Goal: Information Seeking & Learning: Learn about a topic

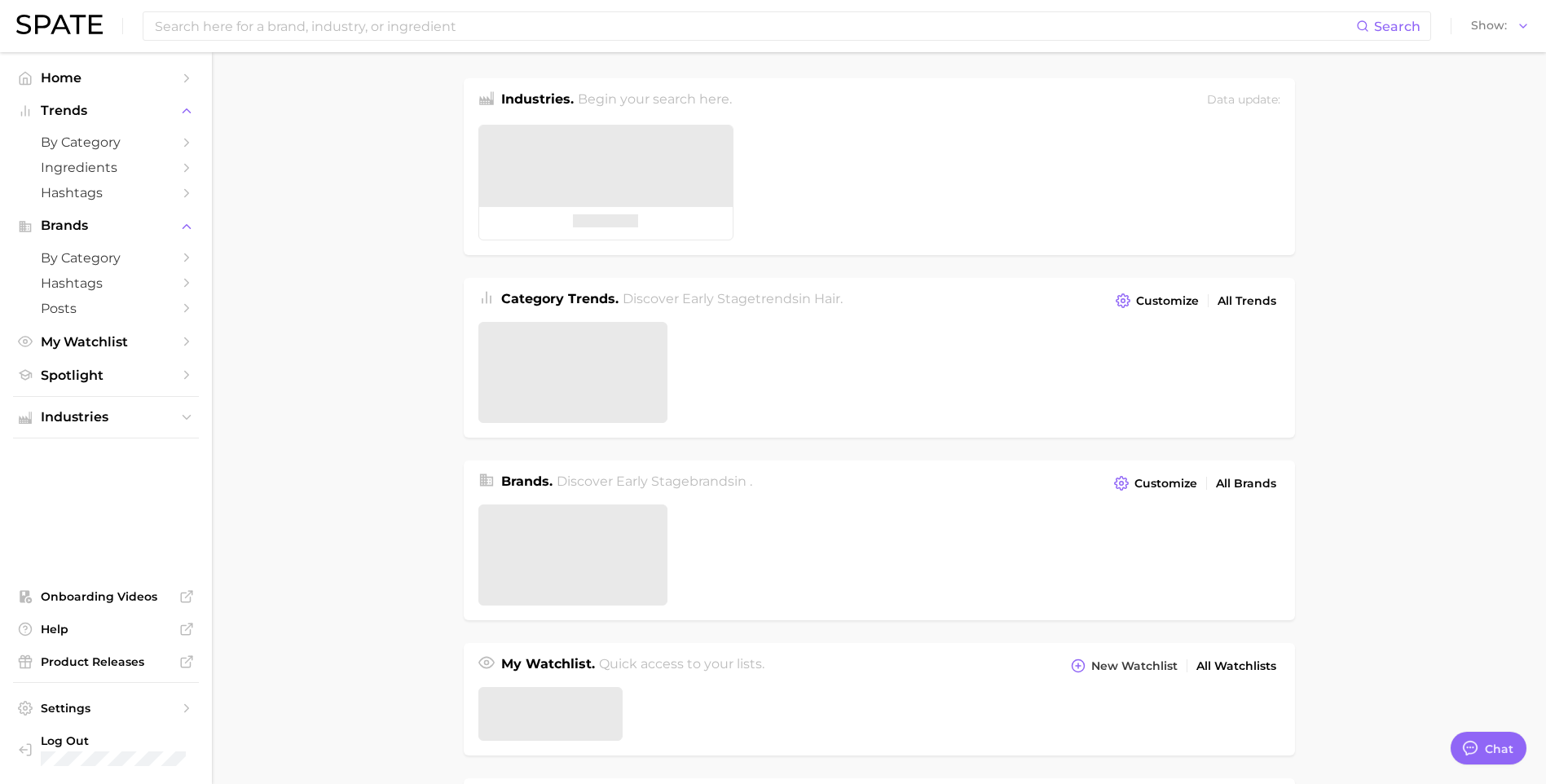
type textarea "x"
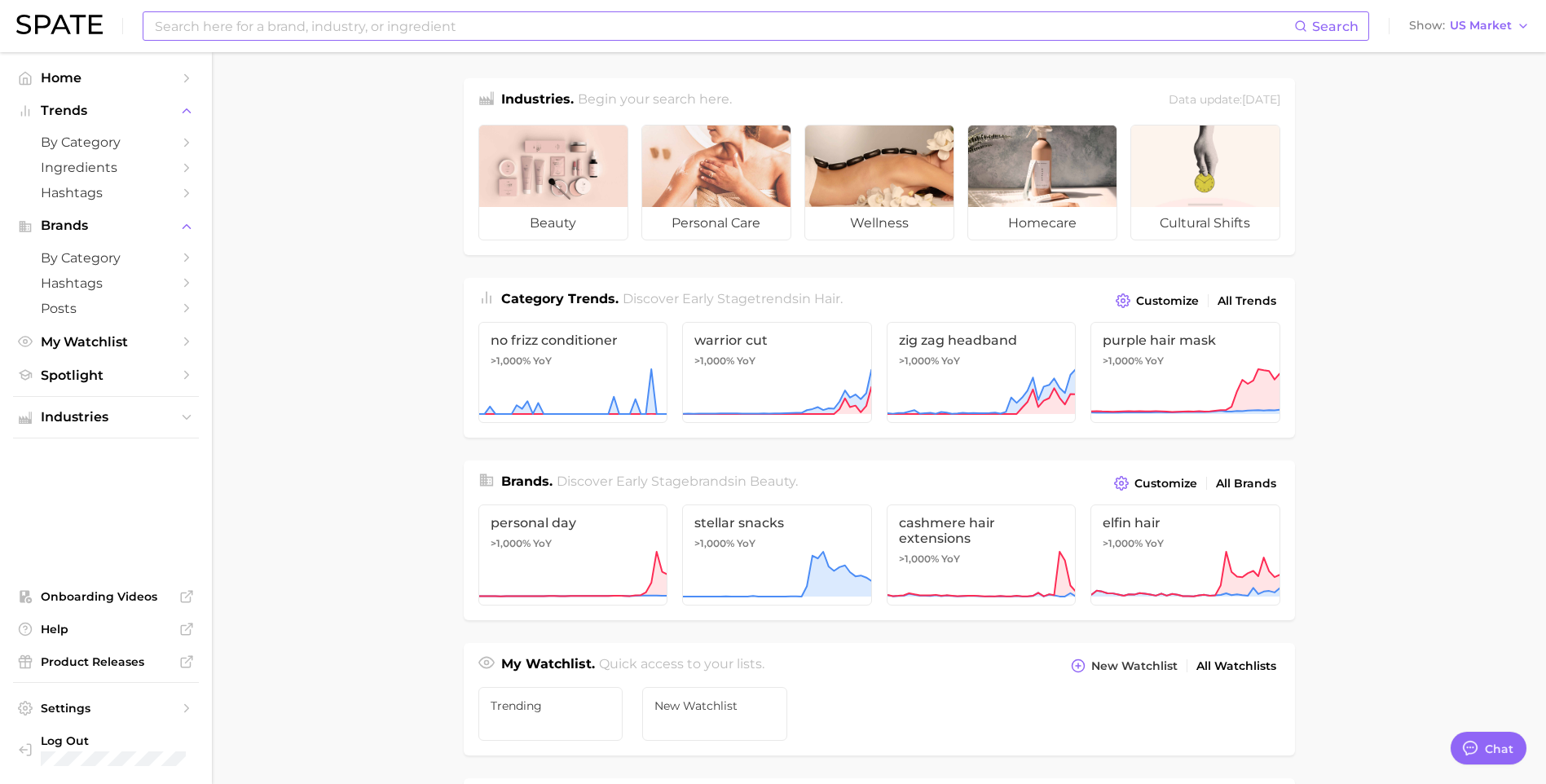
click at [734, 29] on input at bounding box center [723, 26] width 1141 height 28
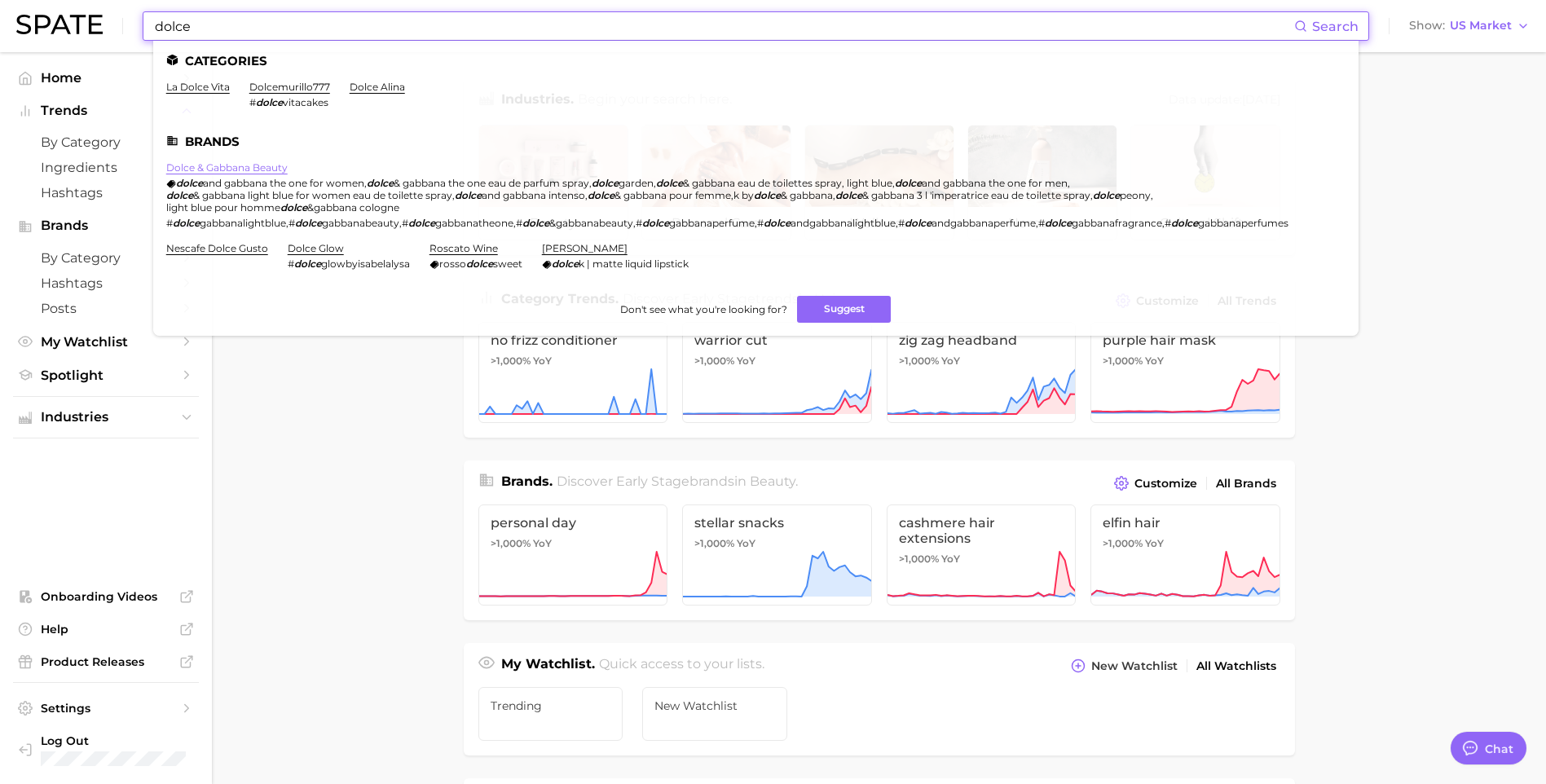
type input "dolce"
click at [268, 161] on link "dolce & gabbana beauty" at bounding box center [226, 167] width 121 height 12
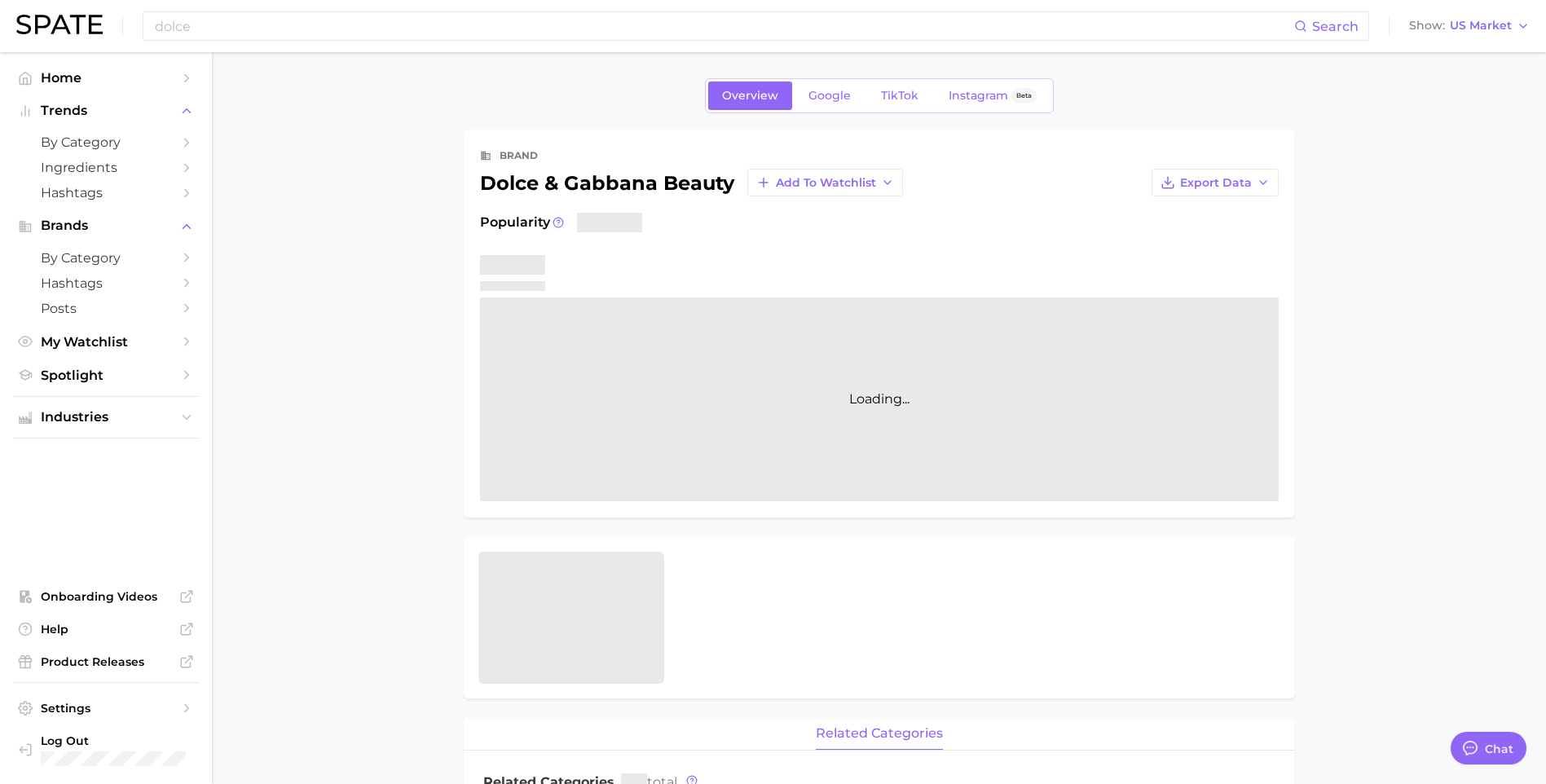
type textarea "x"
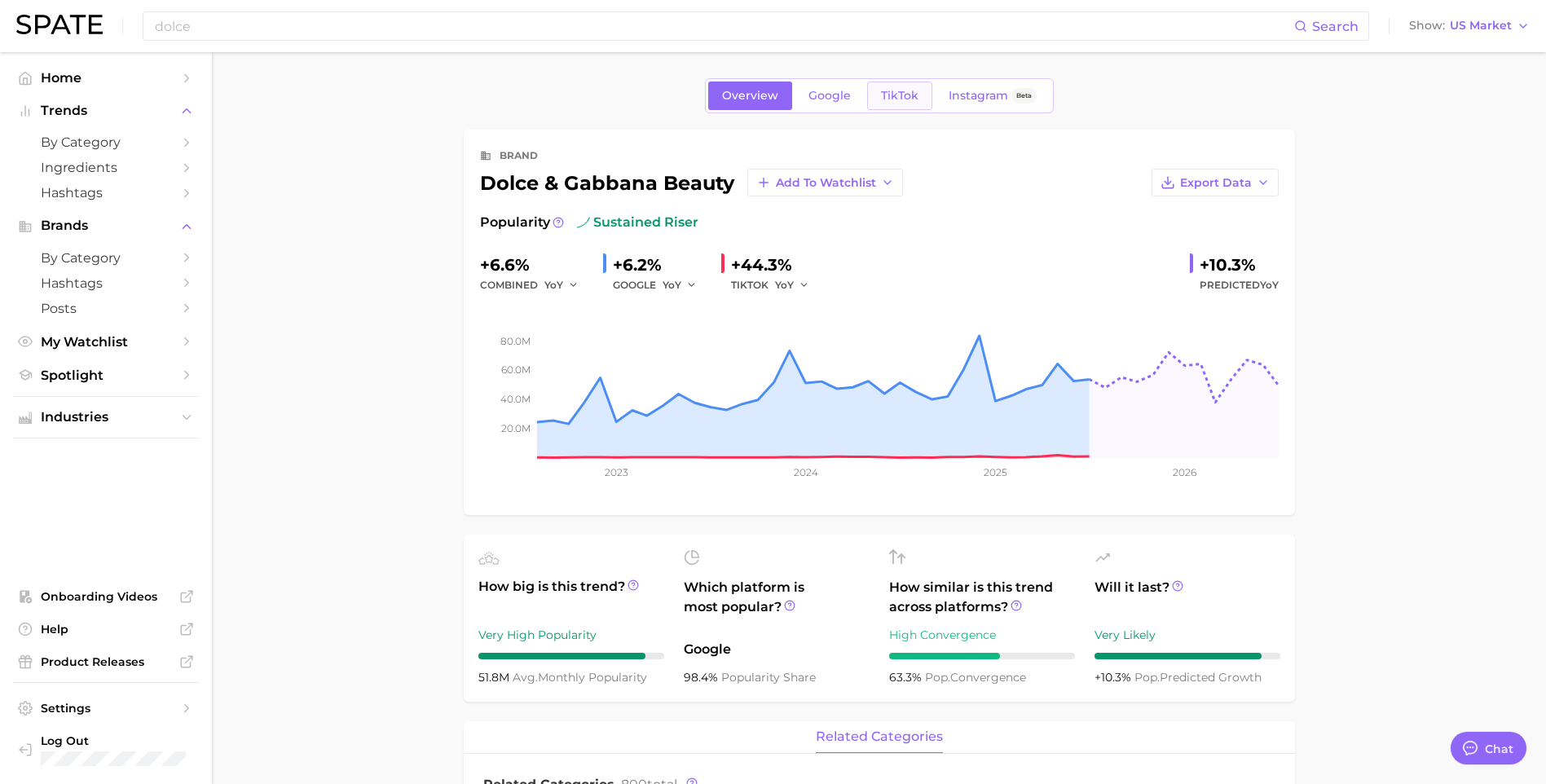
click at [892, 96] on span "TikTok" at bounding box center [900, 95] width 38 height 14
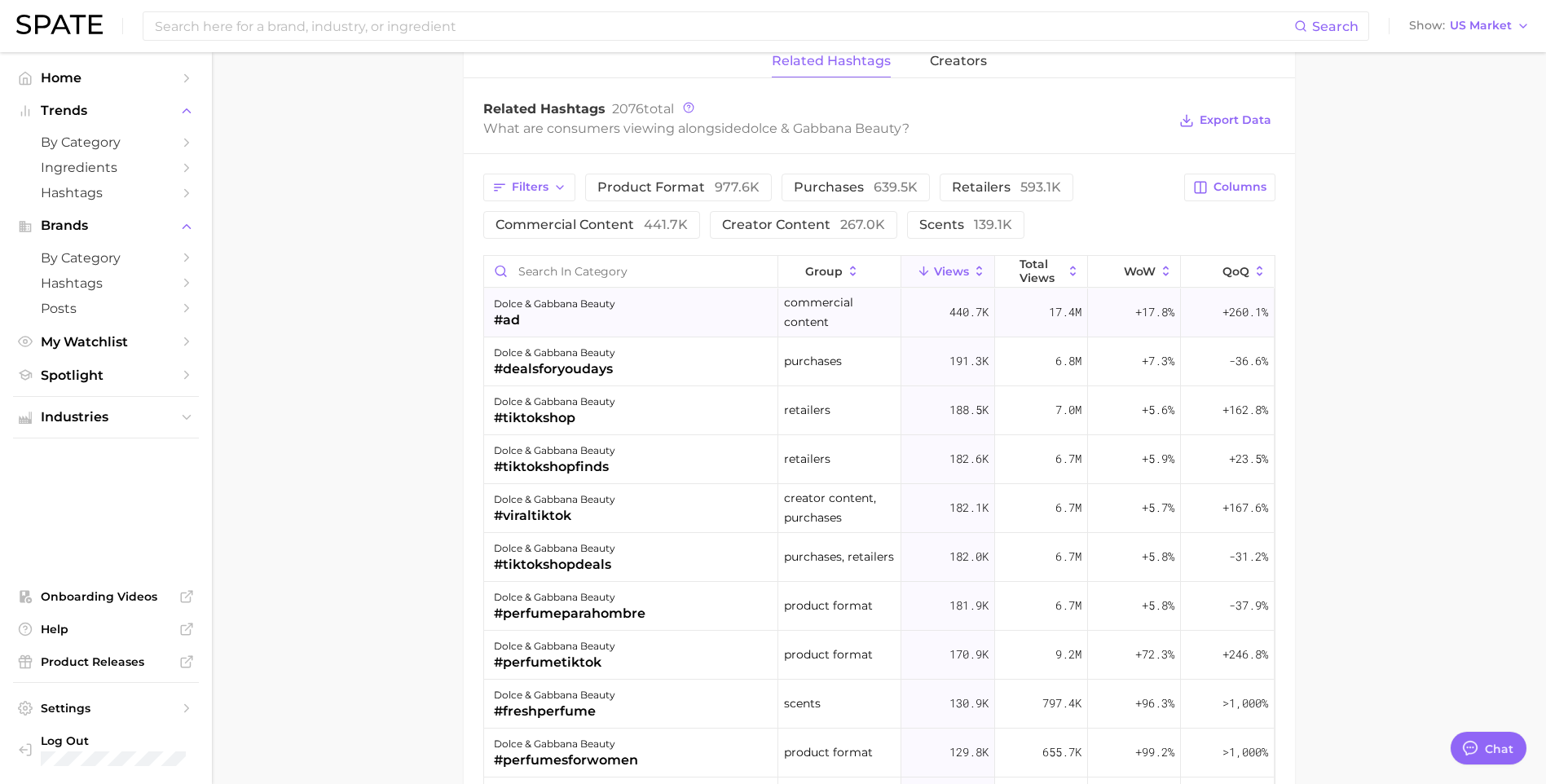
scroll to position [1222, 0]
click at [561, 278] on input "Search in category" at bounding box center [631, 271] width 293 height 31
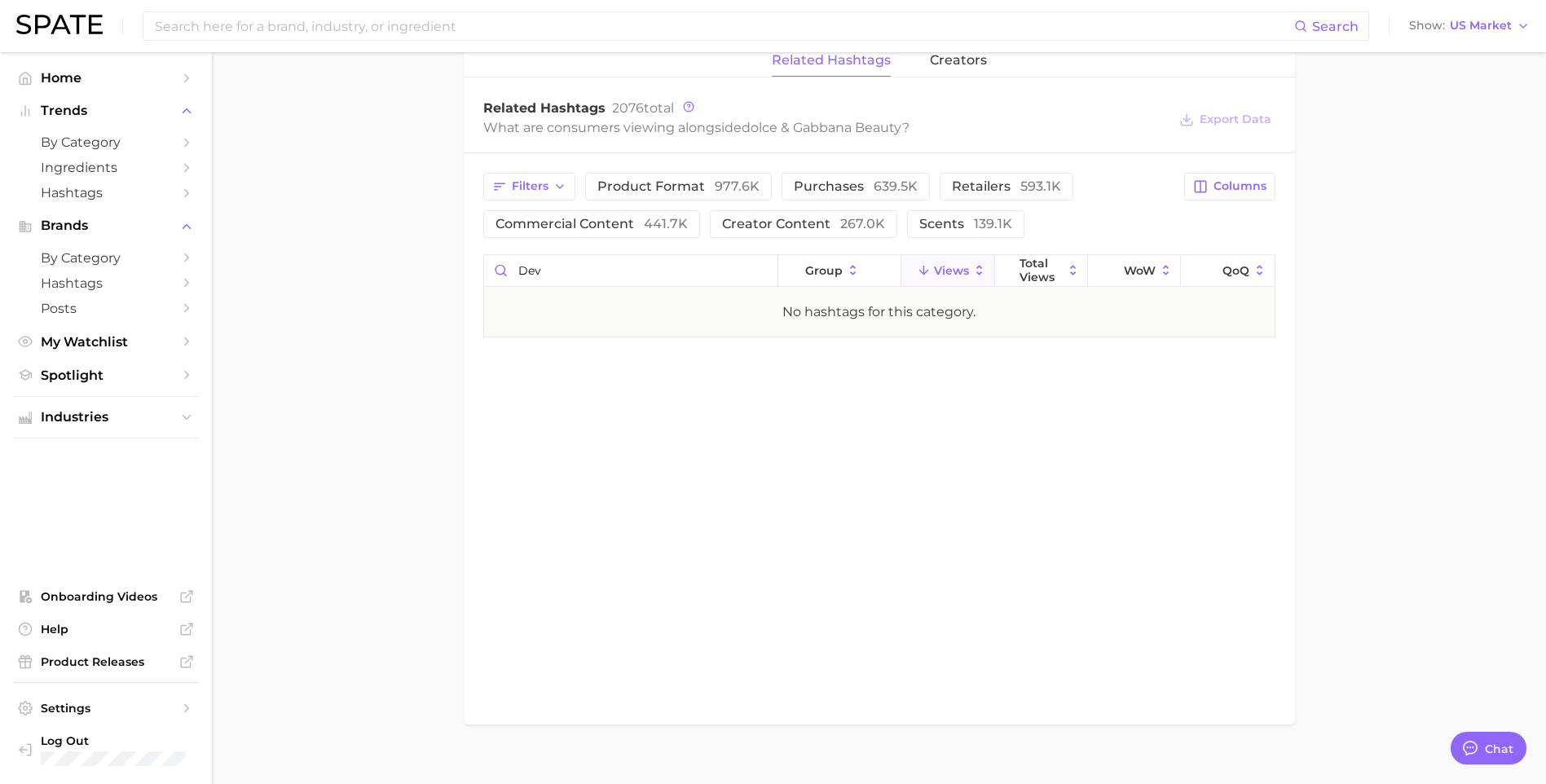
click at [554, 273] on input "dev" at bounding box center [631, 271] width 293 height 31
type input "devotion"
click at [582, 367] on div "related hashtags creators Related Hashtags 2076 total What are consumers viewin…" at bounding box center [879, 384] width 832 height 679
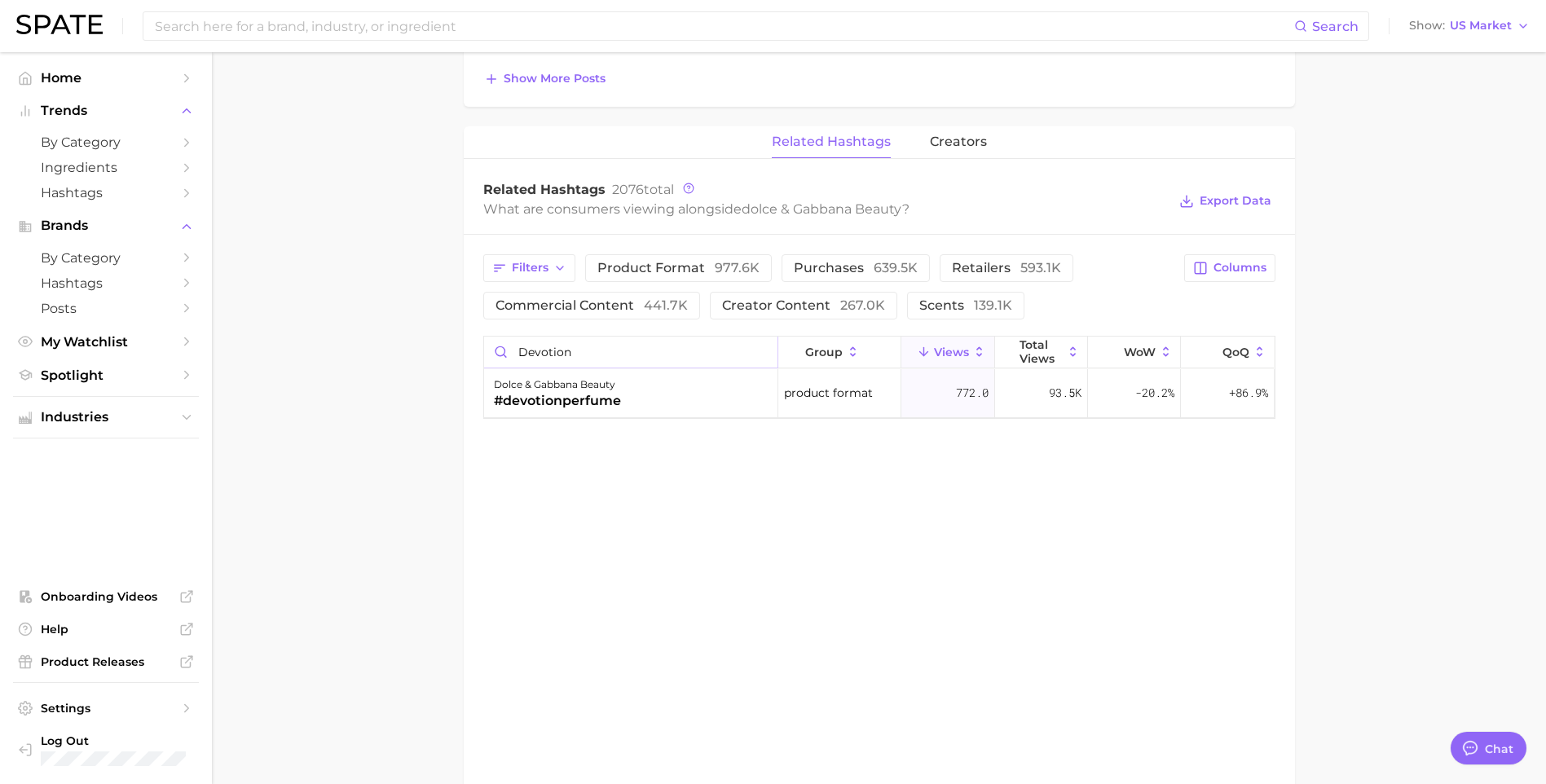
drag, startPoint x: 596, startPoint y: 347, endPoint x: 502, endPoint y: 343, distance: 94.1
click at [502, 343] on input "devotion" at bounding box center [631, 352] width 293 height 31
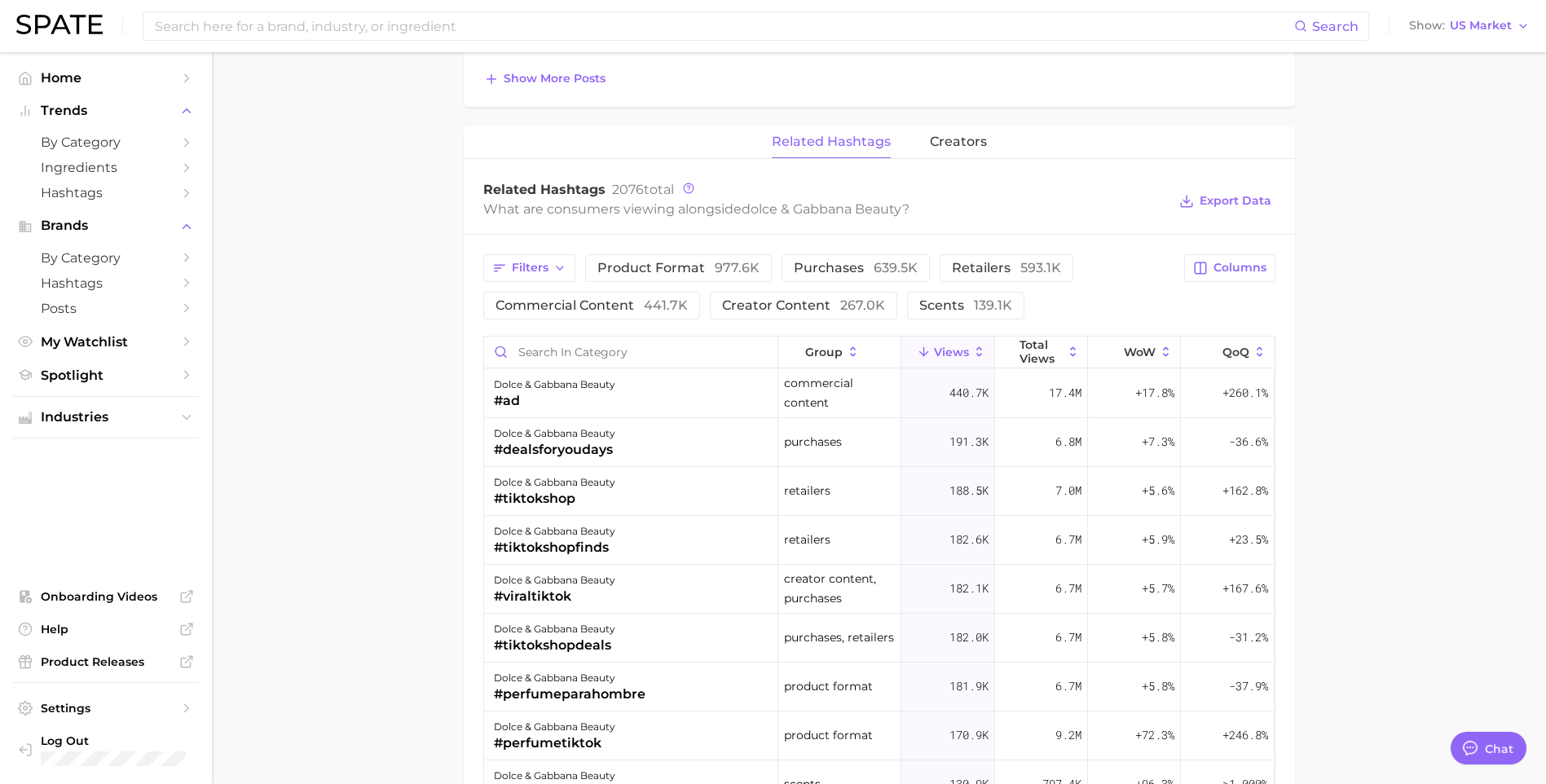
click at [427, 458] on main "Overview Google TikTok Instagram Beta brand dolce & gabbana beauty Add to Watch…" at bounding box center [878, 65] width 1334 height 2310
click at [460, 492] on main "Overview Google TikTok Instagram Beta brand dolce & gabbana beauty Add to Watch…" at bounding box center [878, 65] width 1334 height 2310
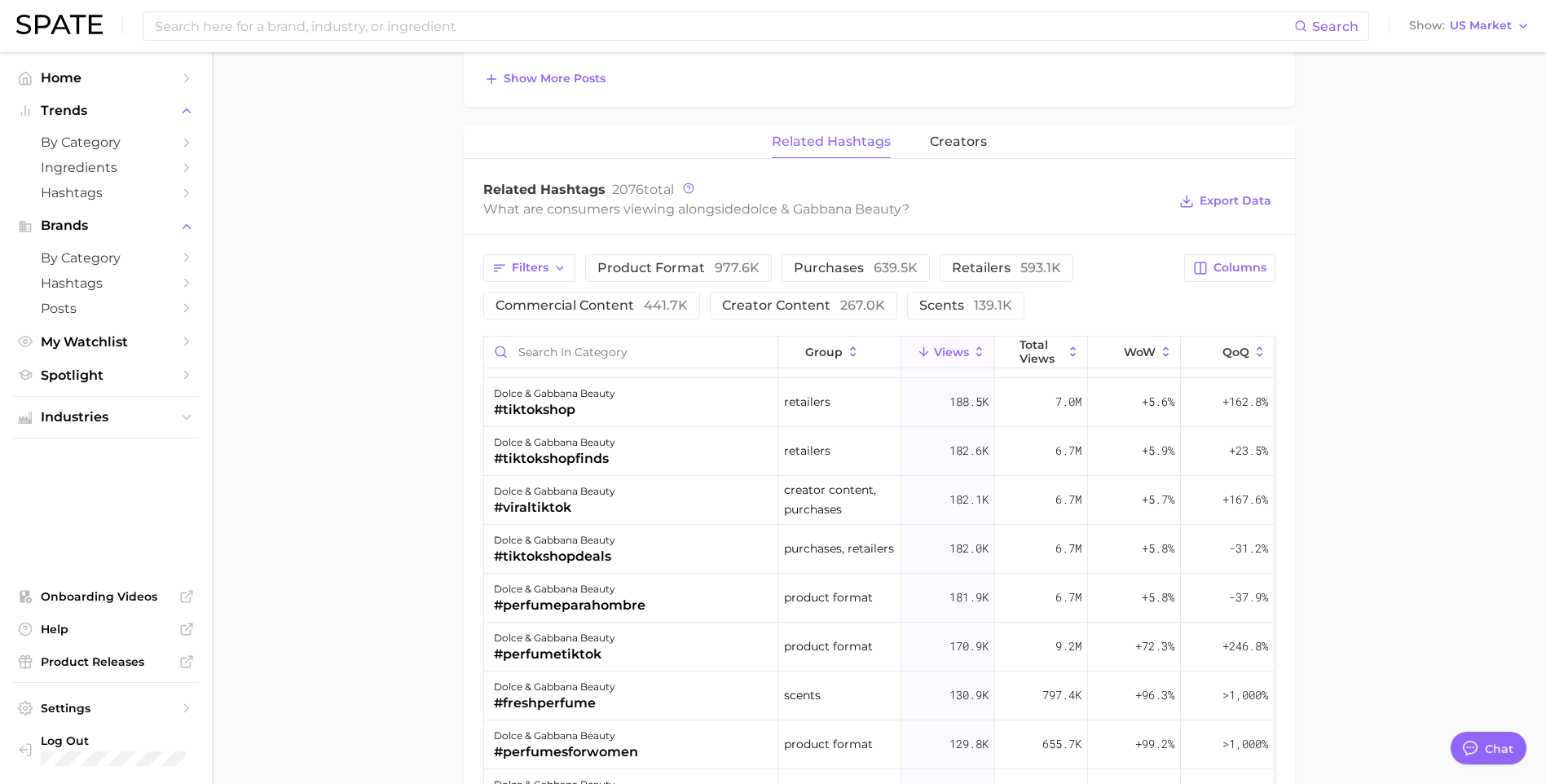
scroll to position [0, 0]
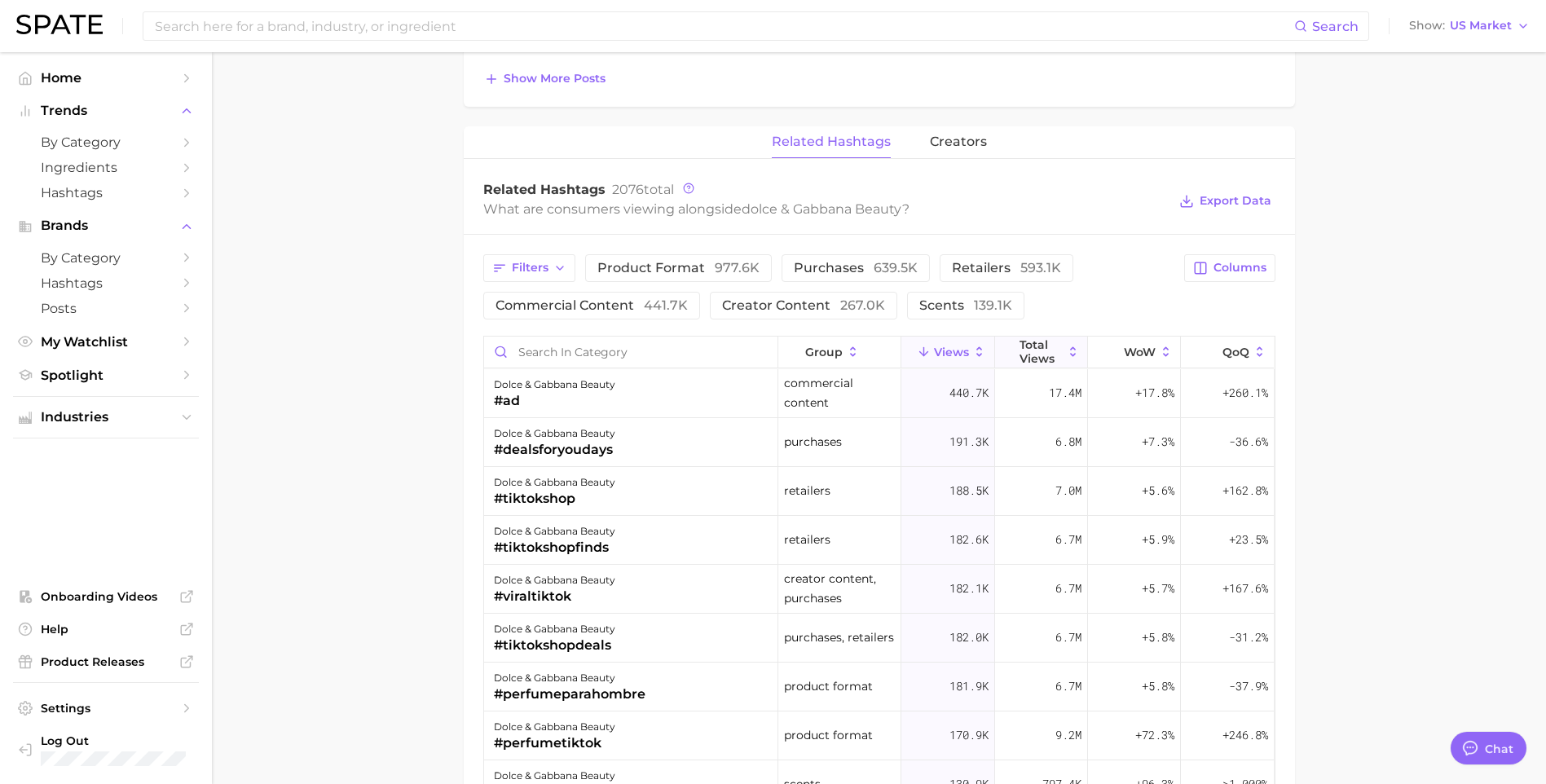
click at [1030, 348] on span "Total Views" at bounding box center [1041, 351] width 43 height 26
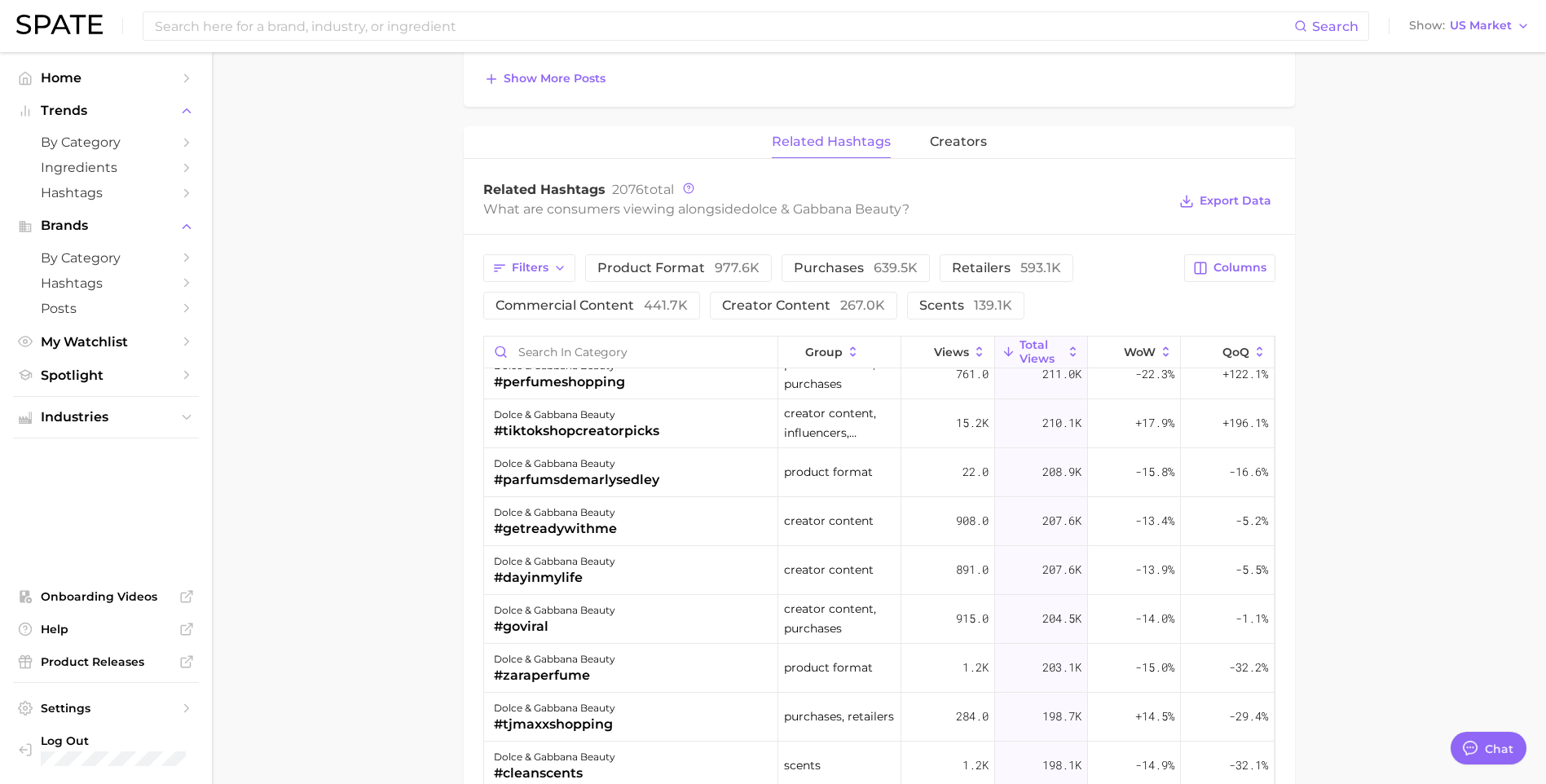
scroll to position [5053, 0]
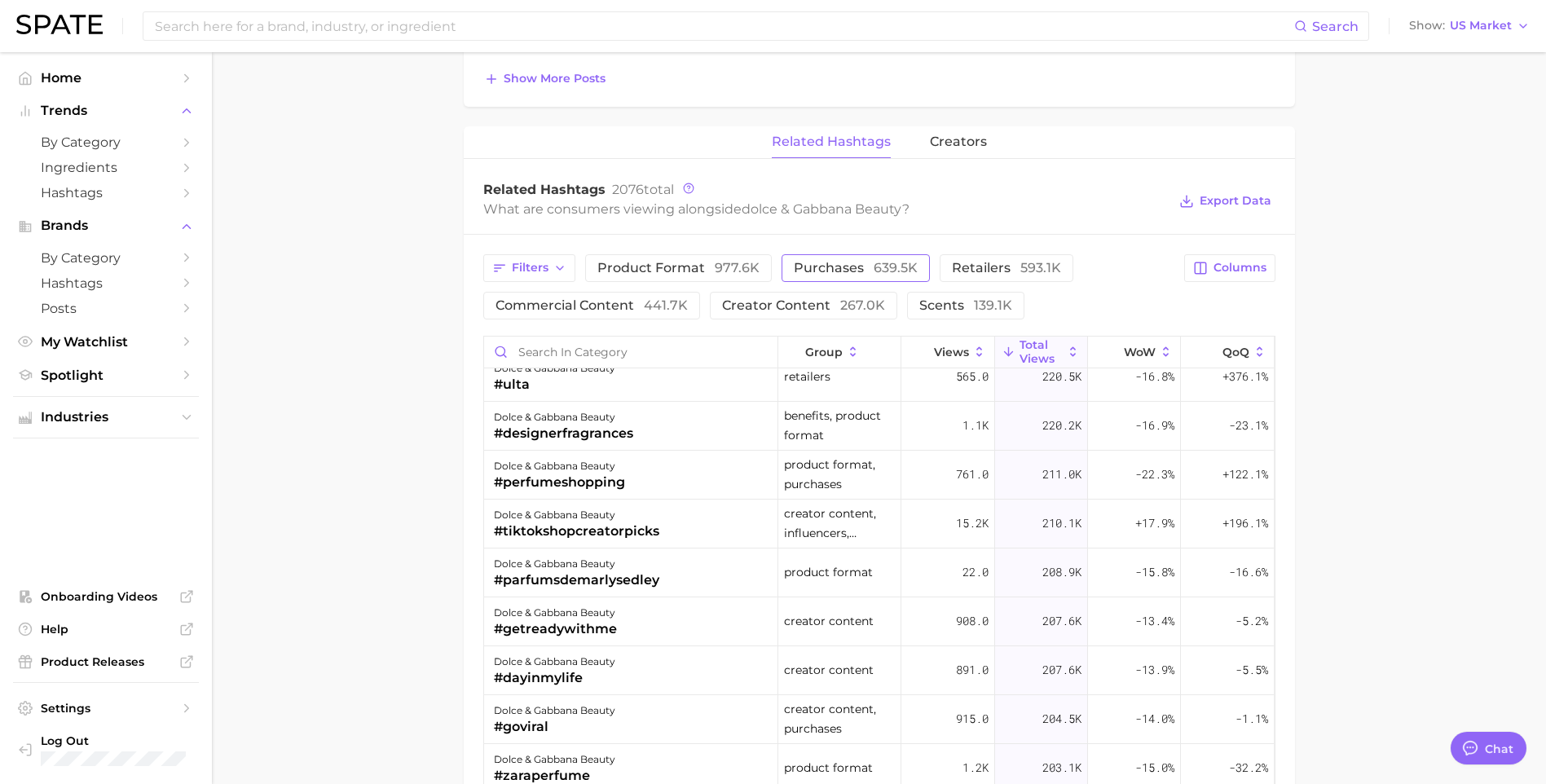
click at [866, 276] on button "purchases 639.5k" at bounding box center [856, 268] width 149 height 28
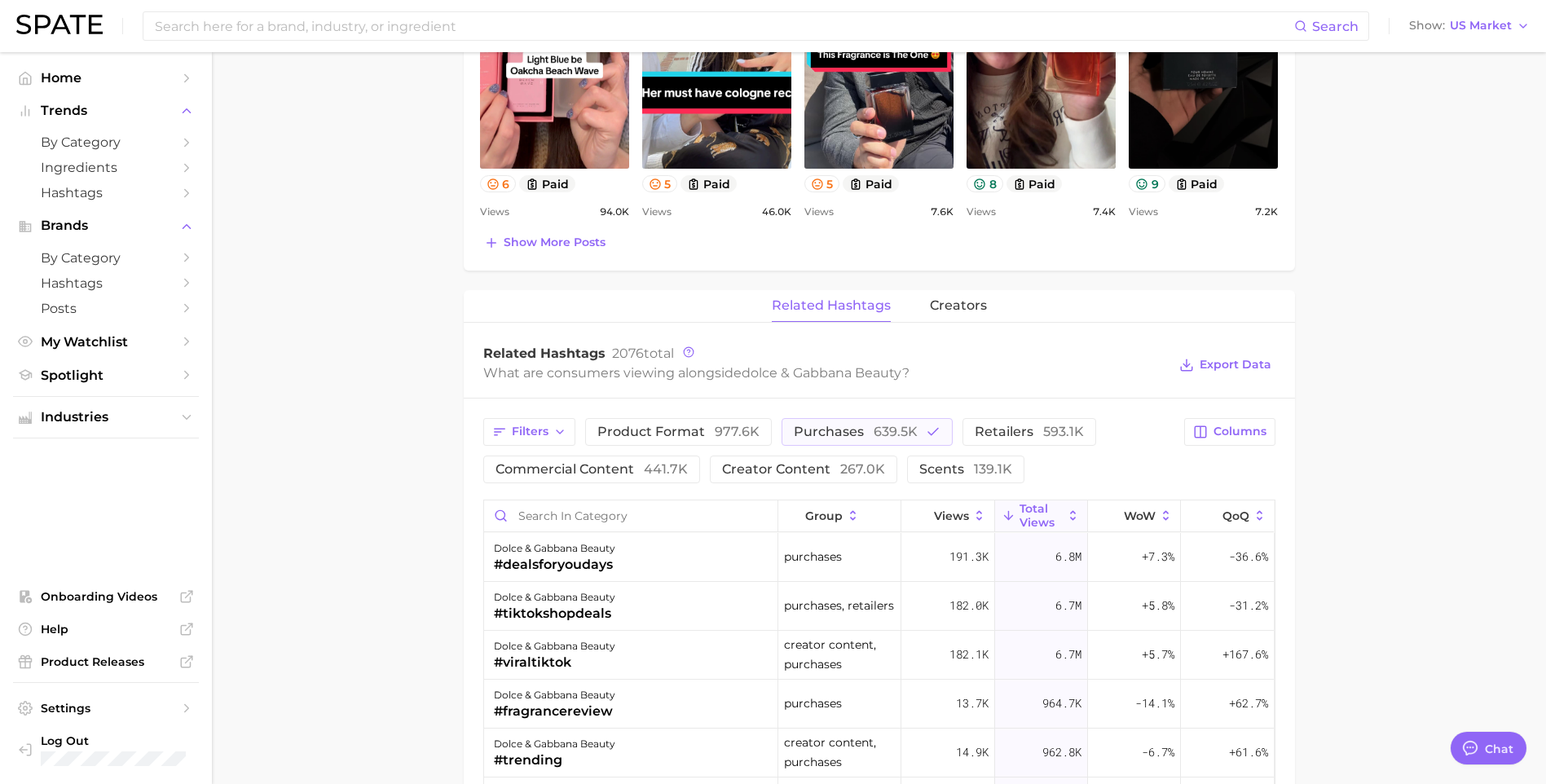
scroll to position [1141, 0]
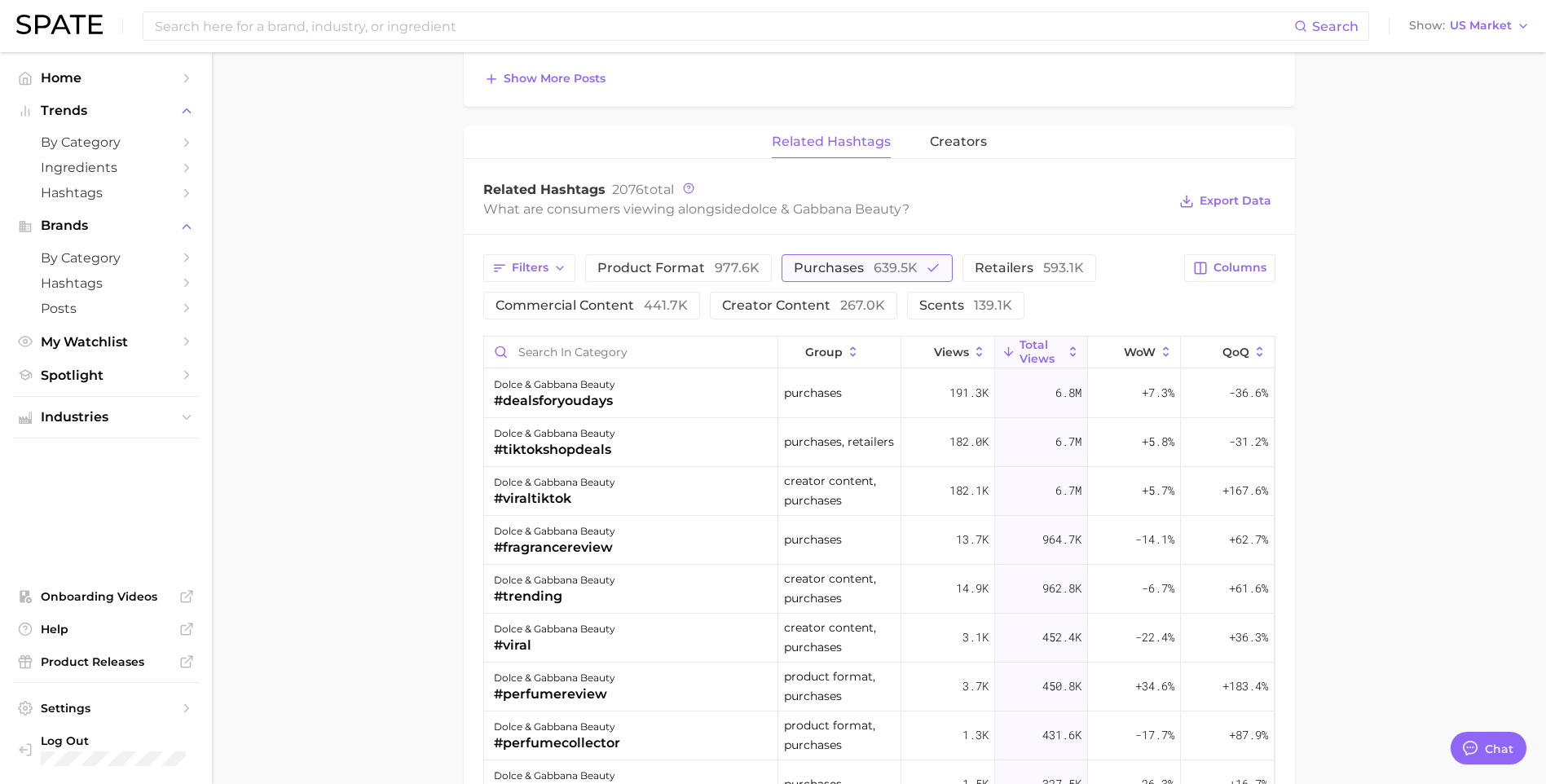
click at [860, 260] on button "purchases 639.5k" at bounding box center [867, 268] width 171 height 28
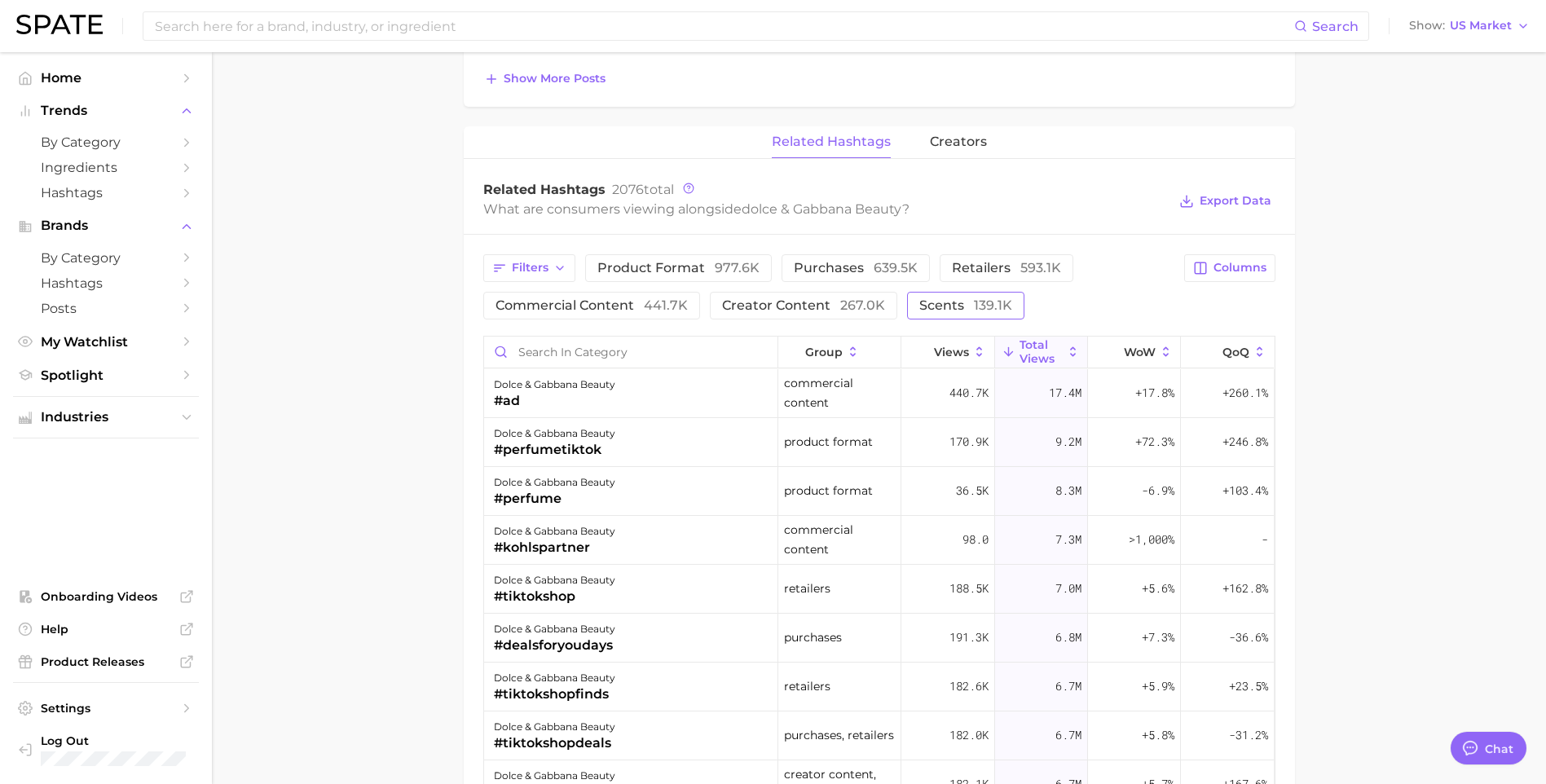
click at [926, 304] on span "scents 139.1k" at bounding box center [966, 305] width 93 height 13
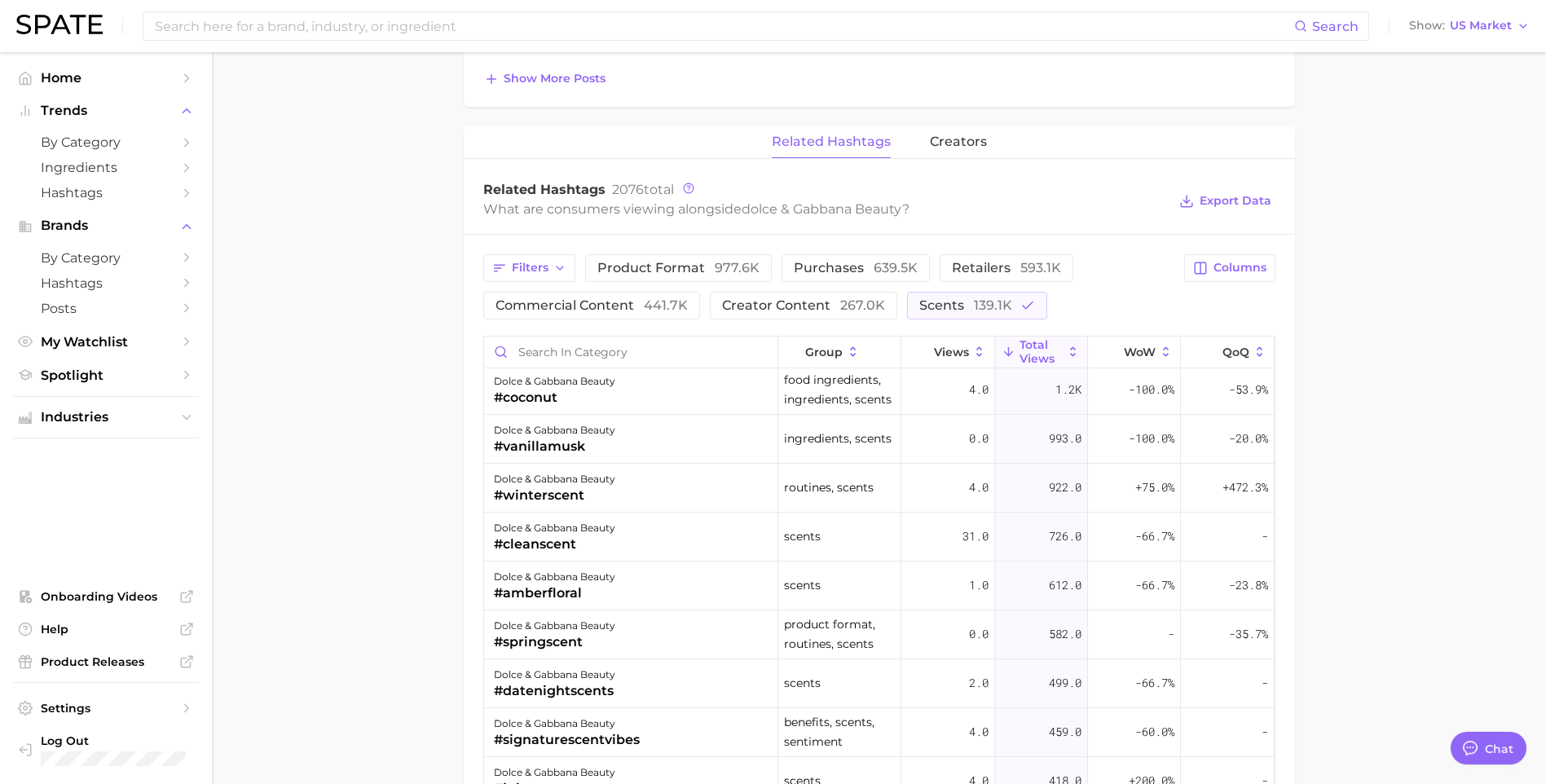
scroll to position [2234, 0]
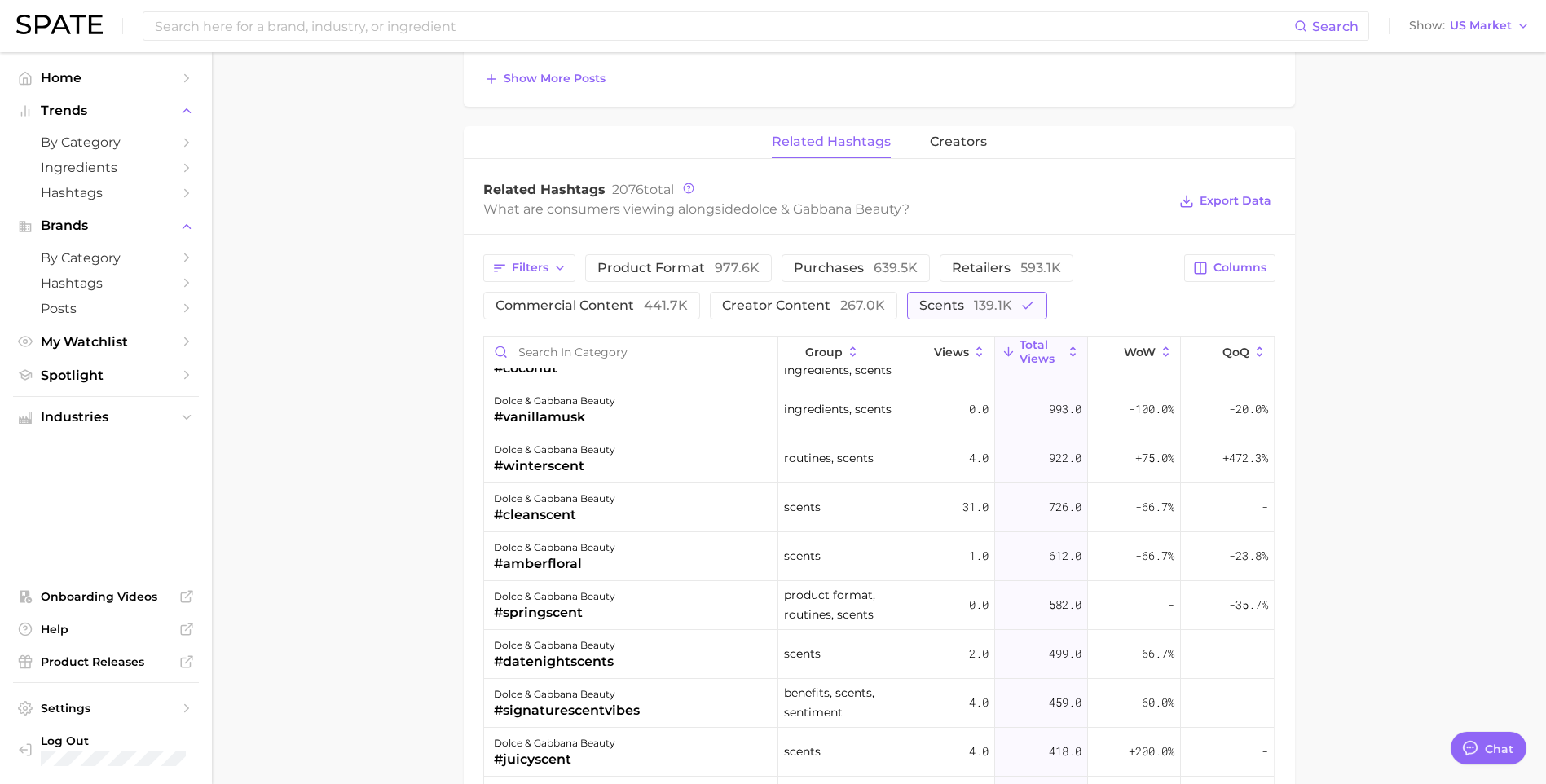
click at [942, 311] on span "scents 139.1k" at bounding box center [966, 305] width 93 height 13
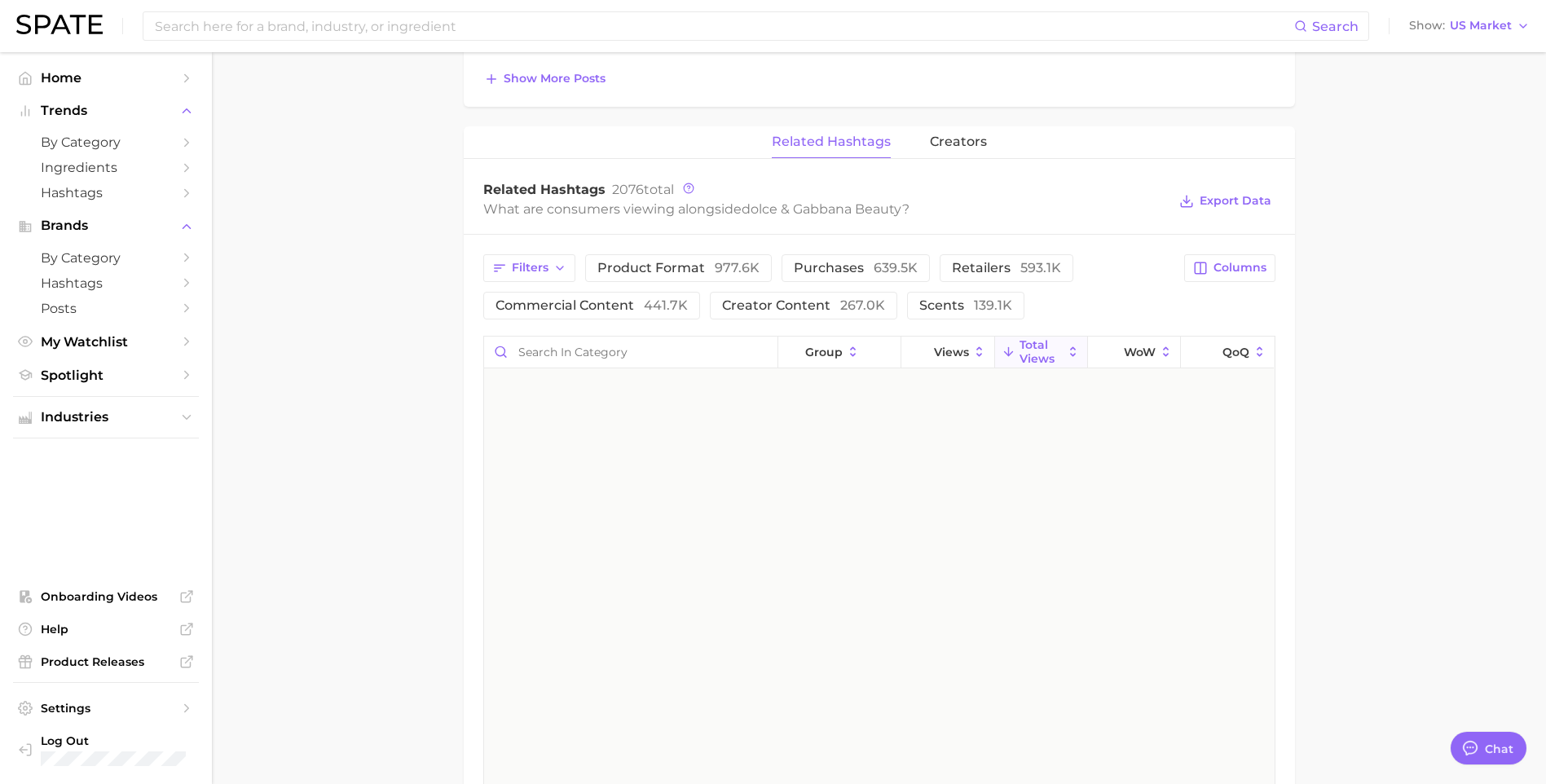
scroll to position [0, 0]
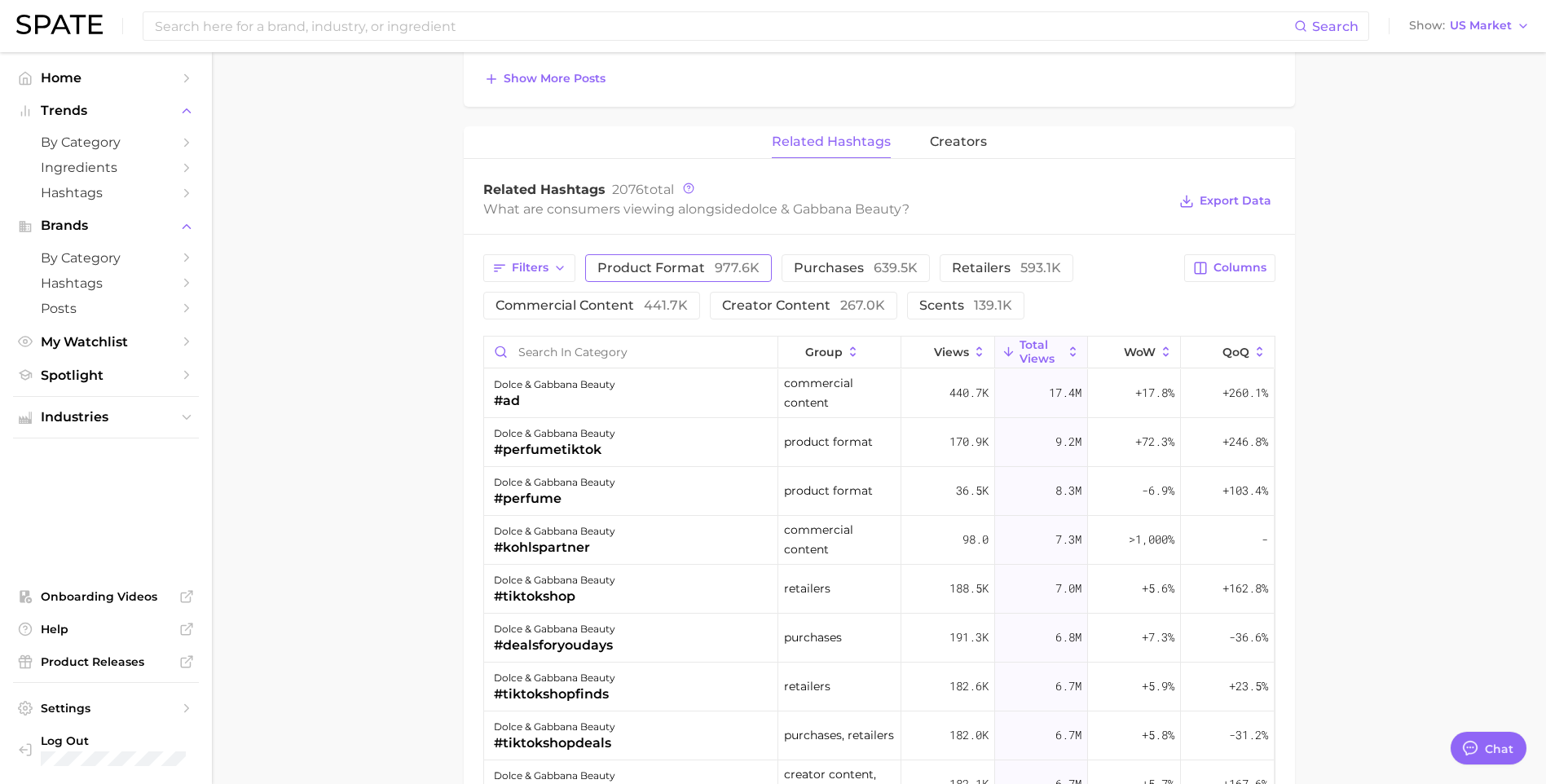
click at [683, 268] on span "product format 977.6k" at bounding box center [679, 268] width 162 height 13
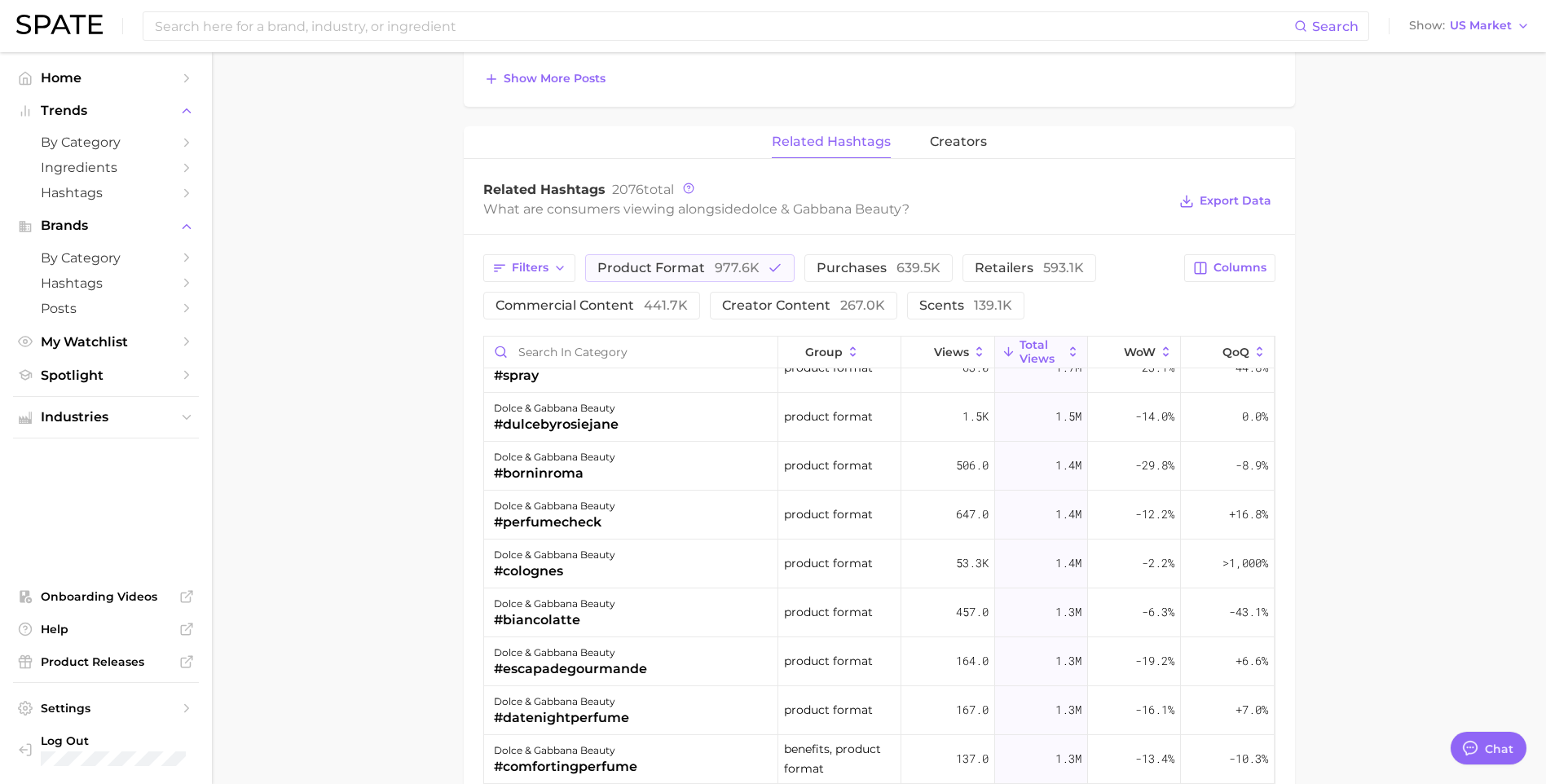
scroll to position [570, 0]
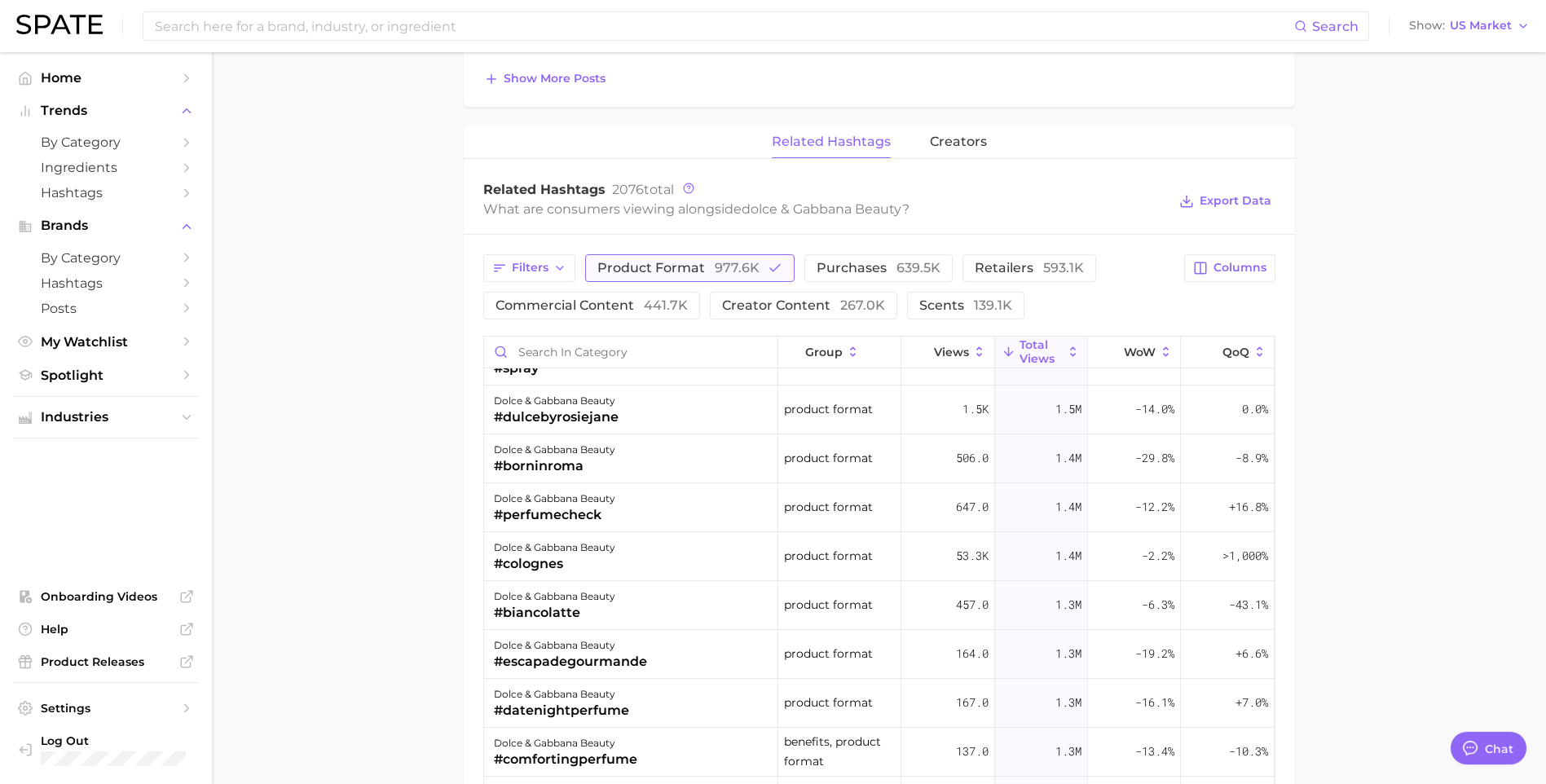
click at [738, 269] on span "977.6k" at bounding box center [737, 268] width 45 height 16
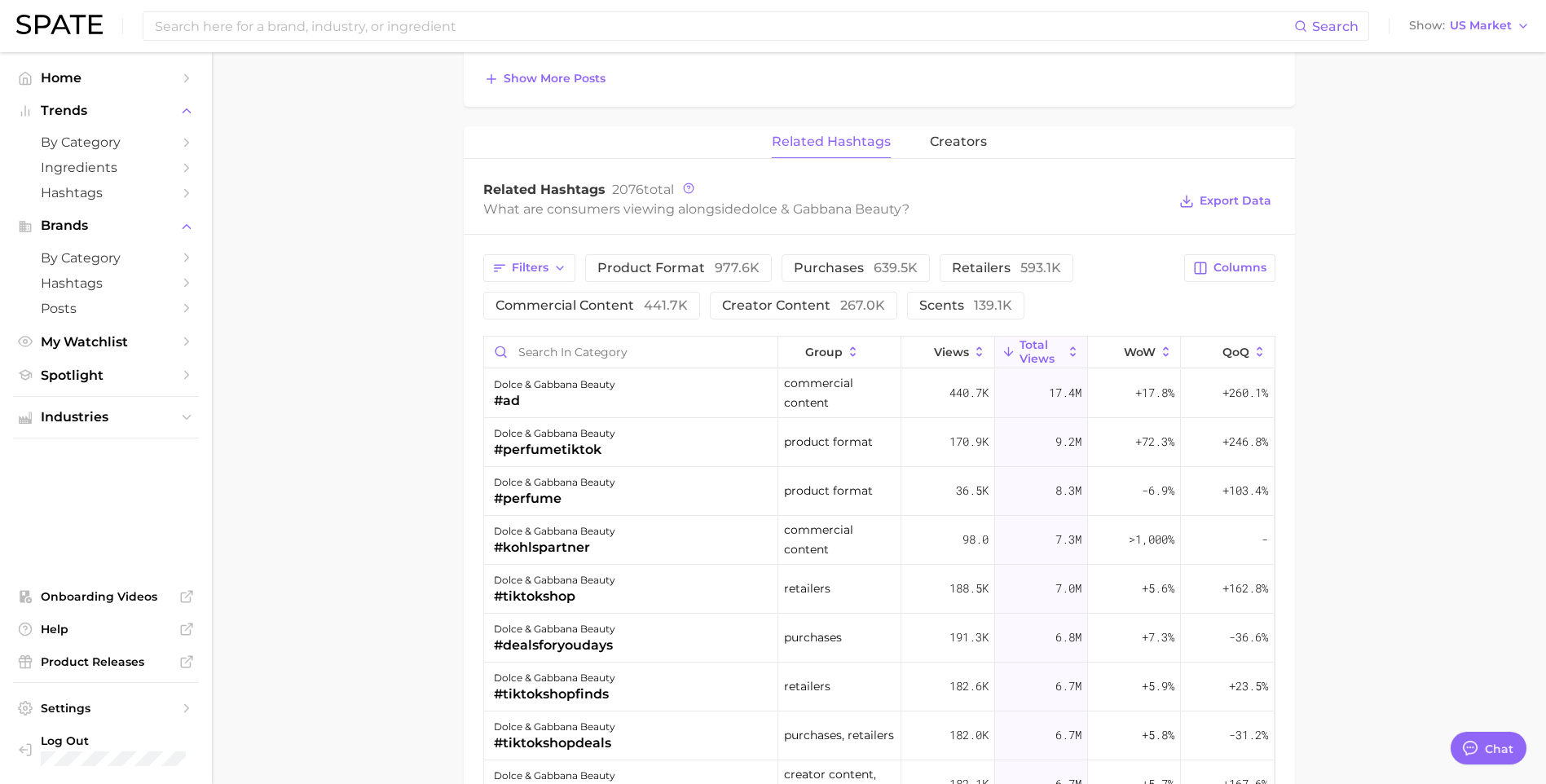
scroll to position [326, 0]
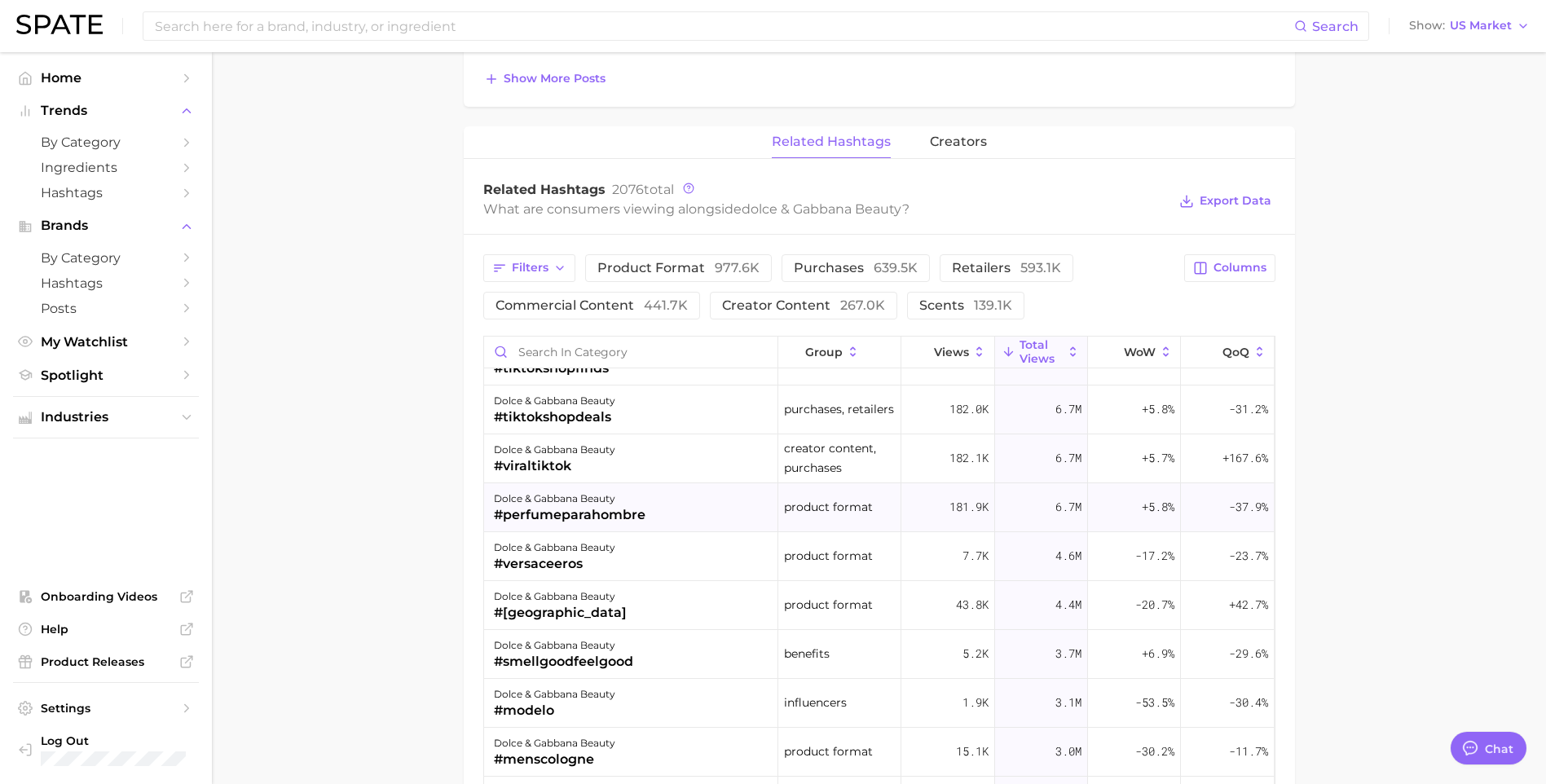
drag, startPoint x: 862, startPoint y: 492, endPoint x: 569, endPoint y: 104, distance: 486.2
click at [572, 34] on input at bounding box center [723, 26] width 1141 height 28
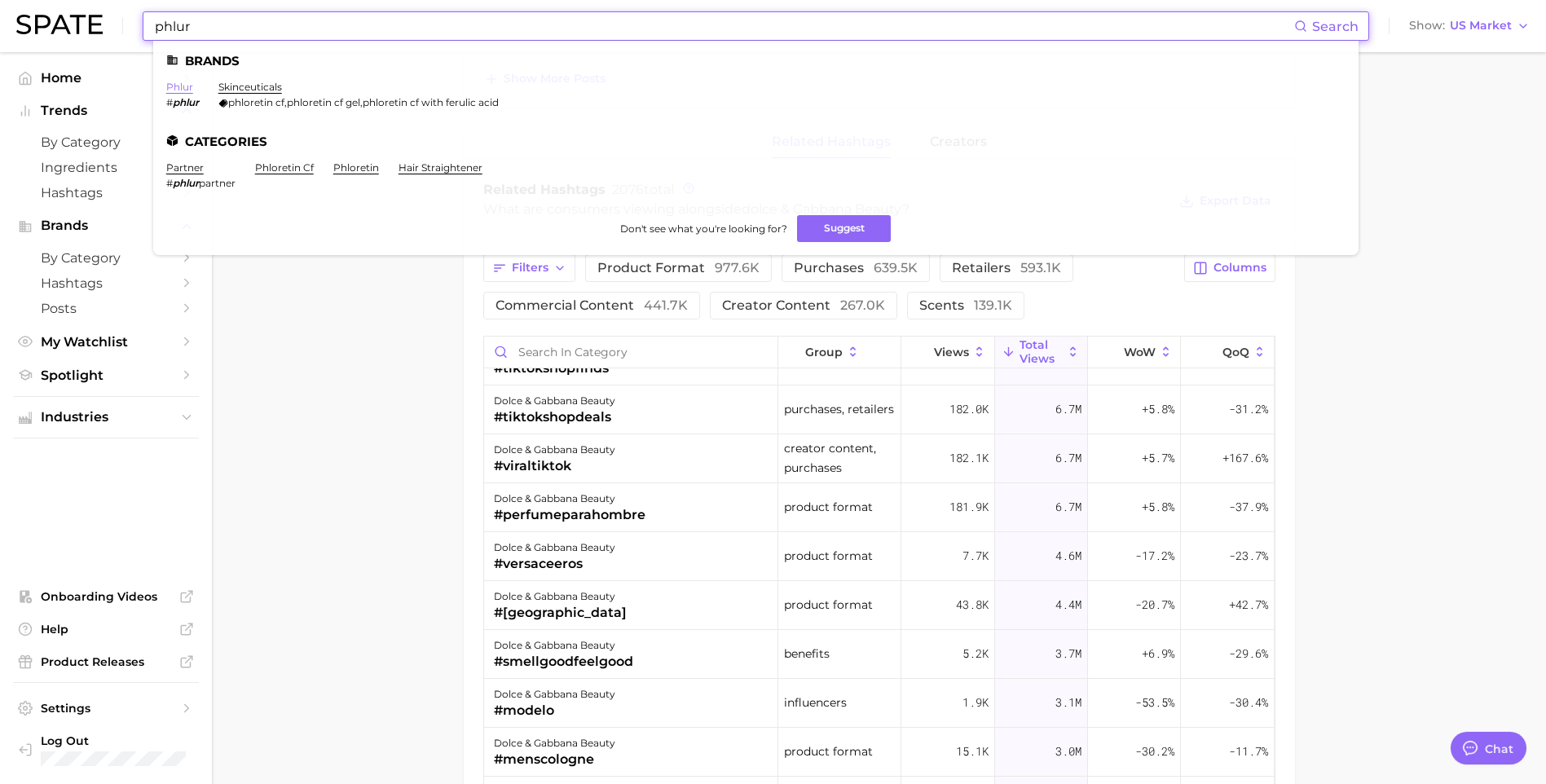
type input "phlur"
click at [191, 83] on link "phlur" at bounding box center [179, 86] width 27 height 12
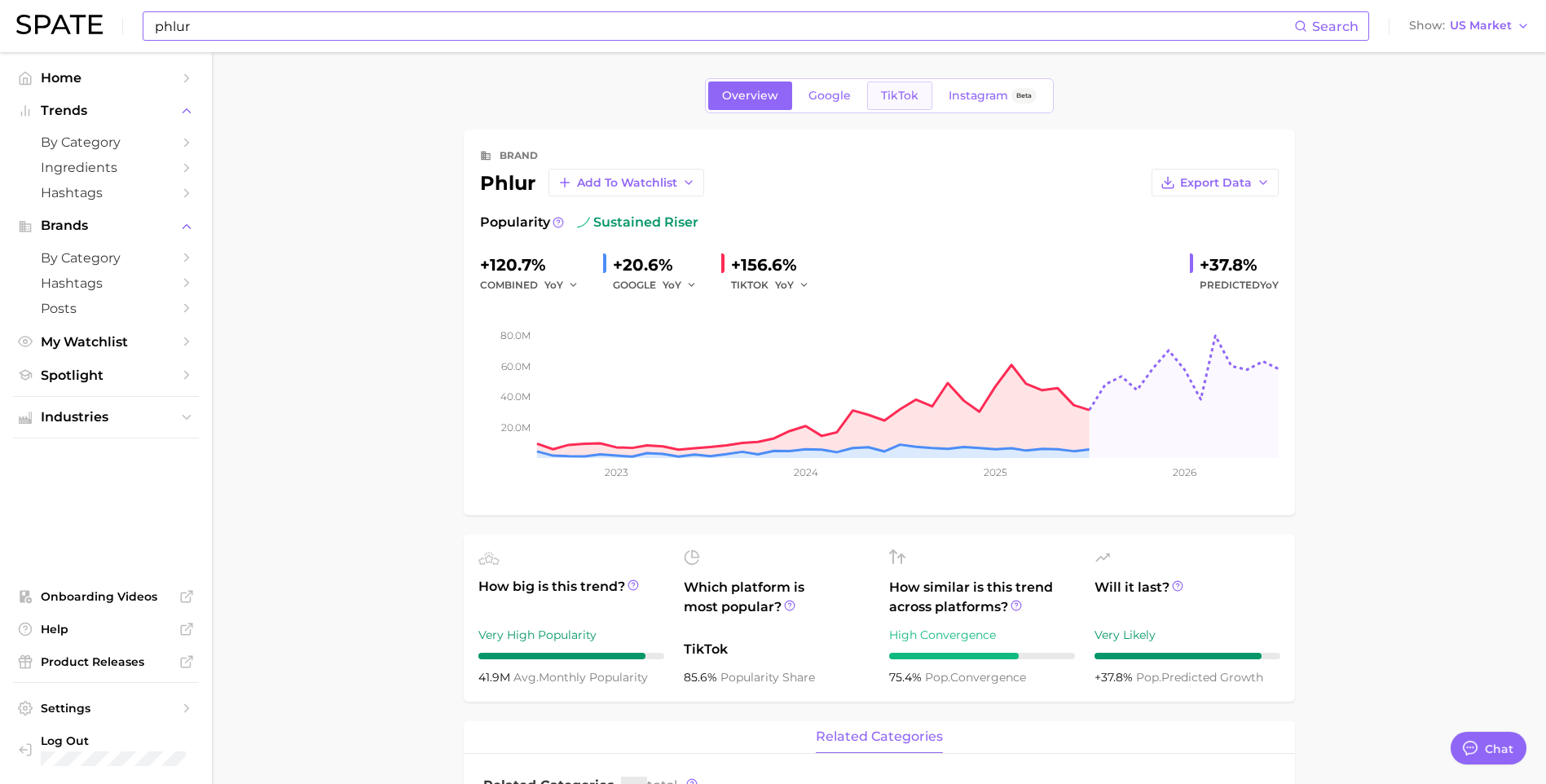
click at [904, 104] on link "TikTok" at bounding box center [900, 95] width 65 height 28
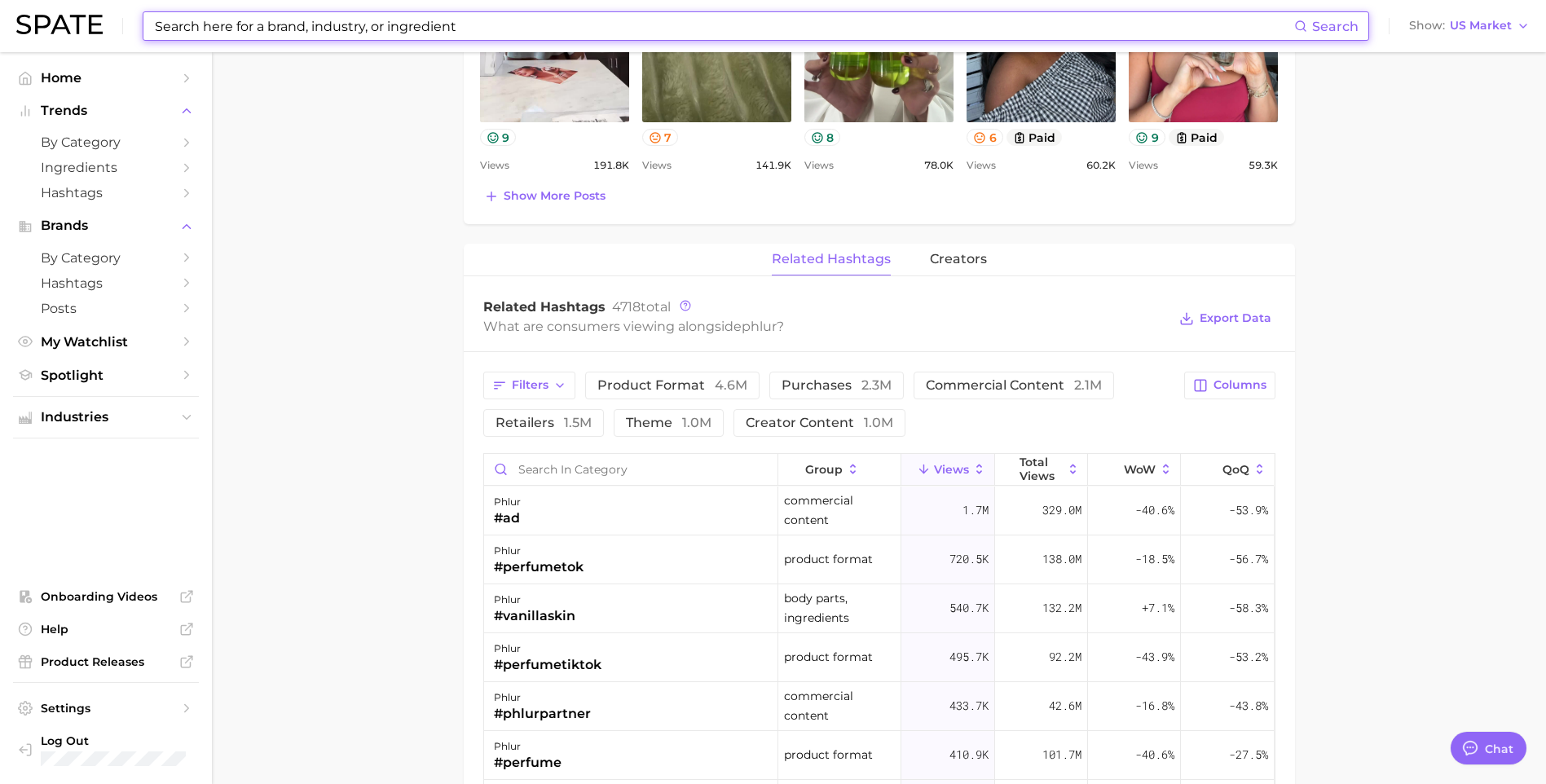
scroll to position [1141, 0]
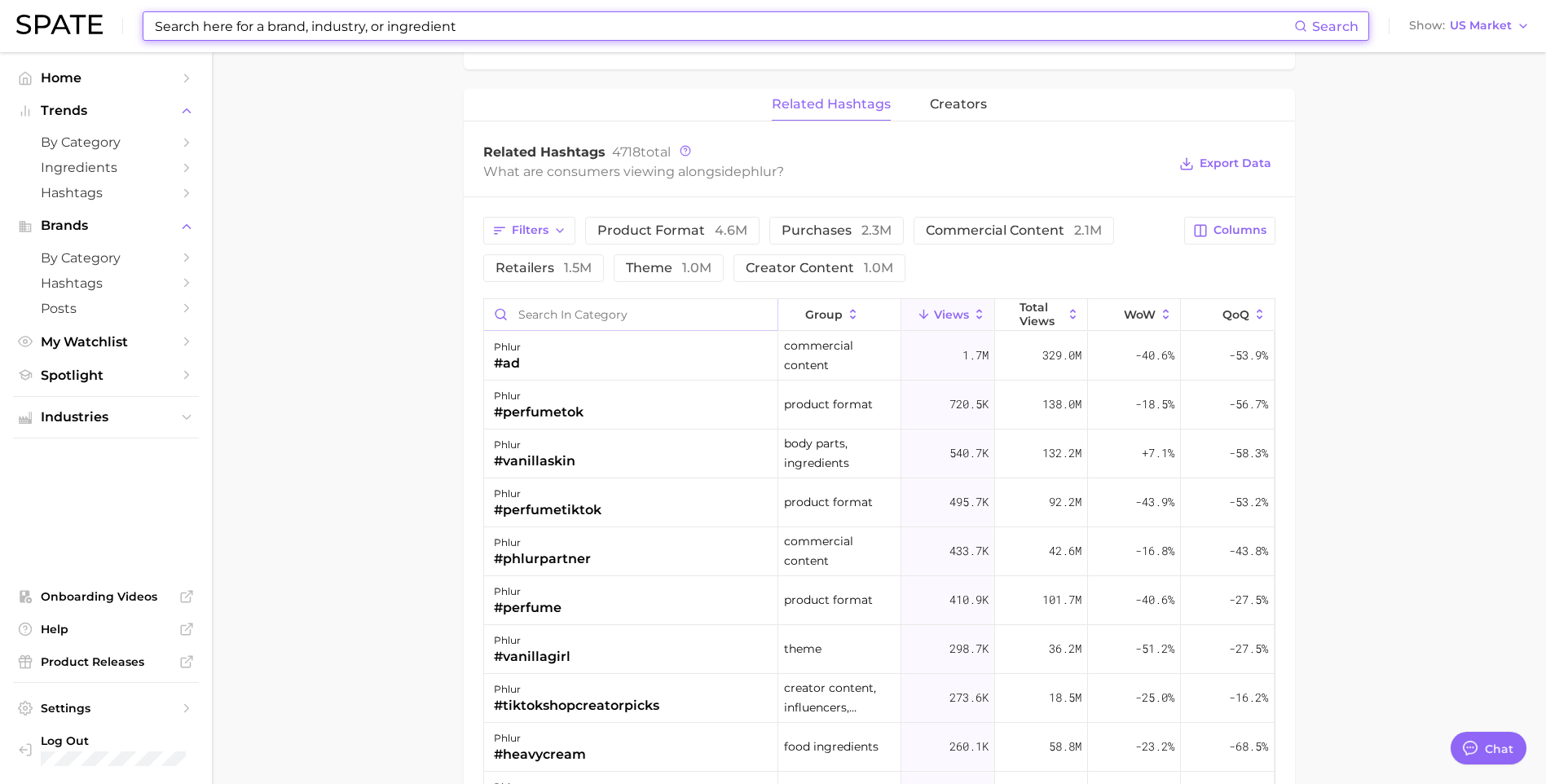
click at [659, 319] on input "Search in category" at bounding box center [631, 315] width 293 height 31
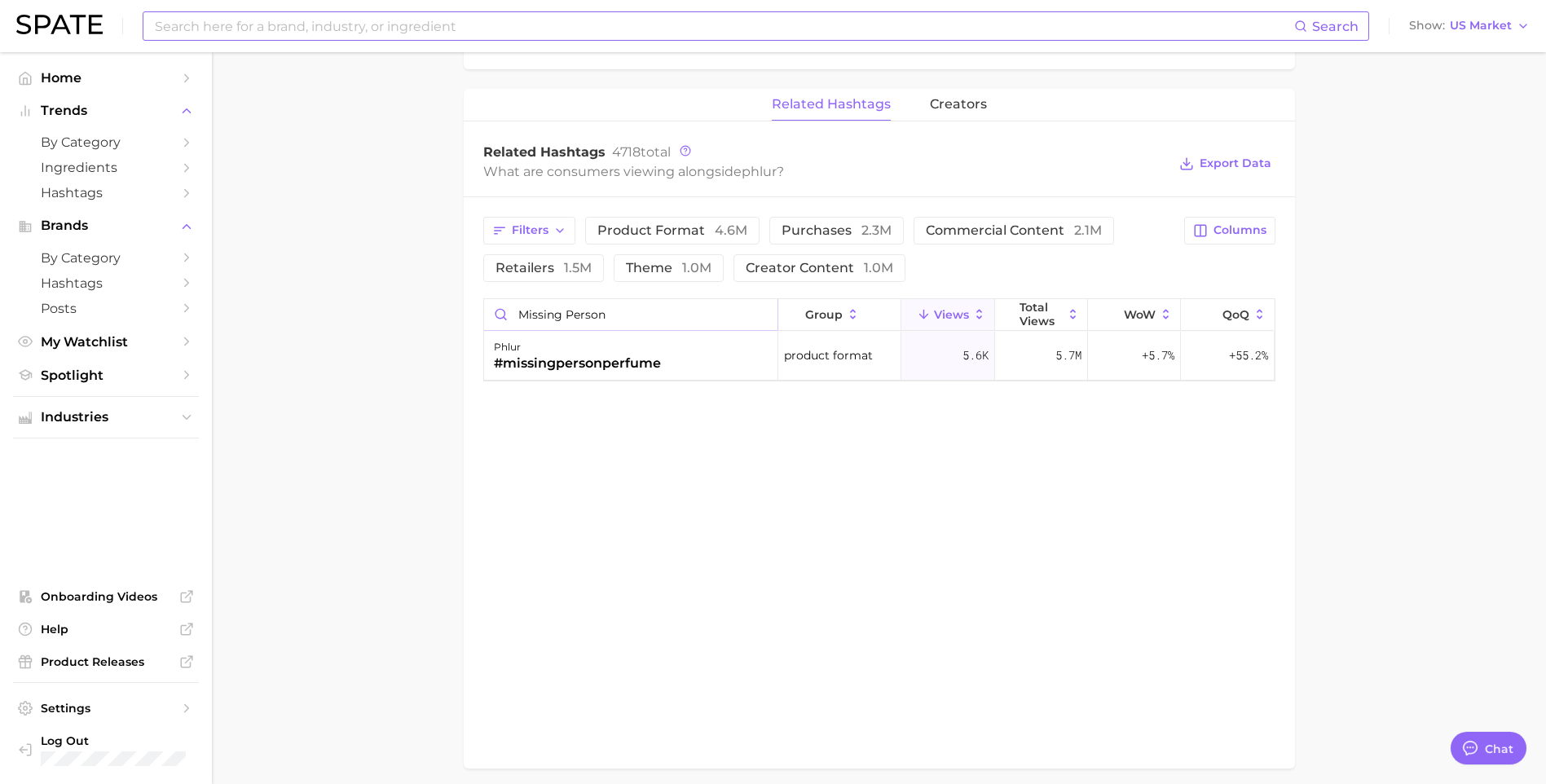
type input "missing person"
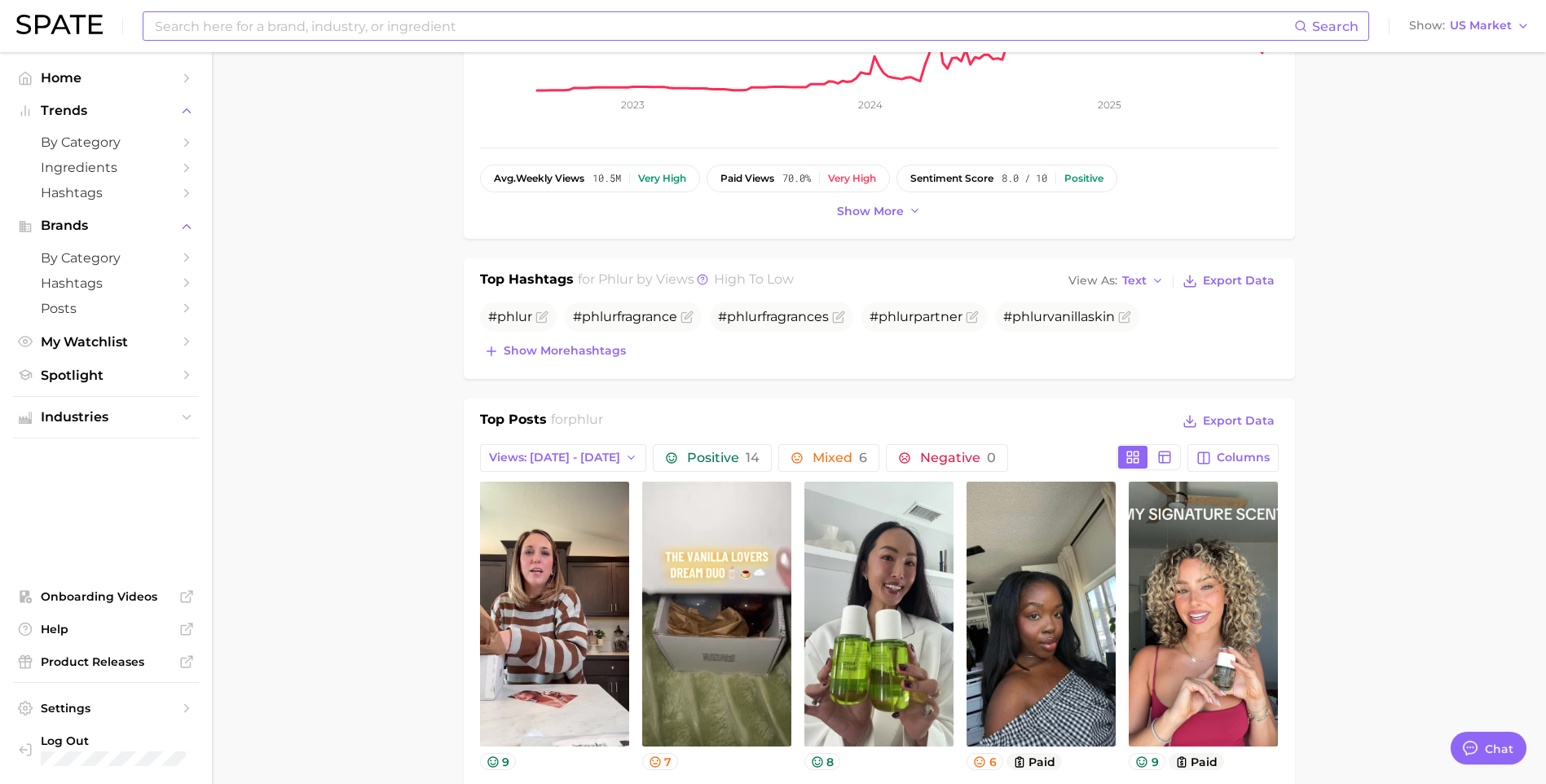
scroll to position [0, 0]
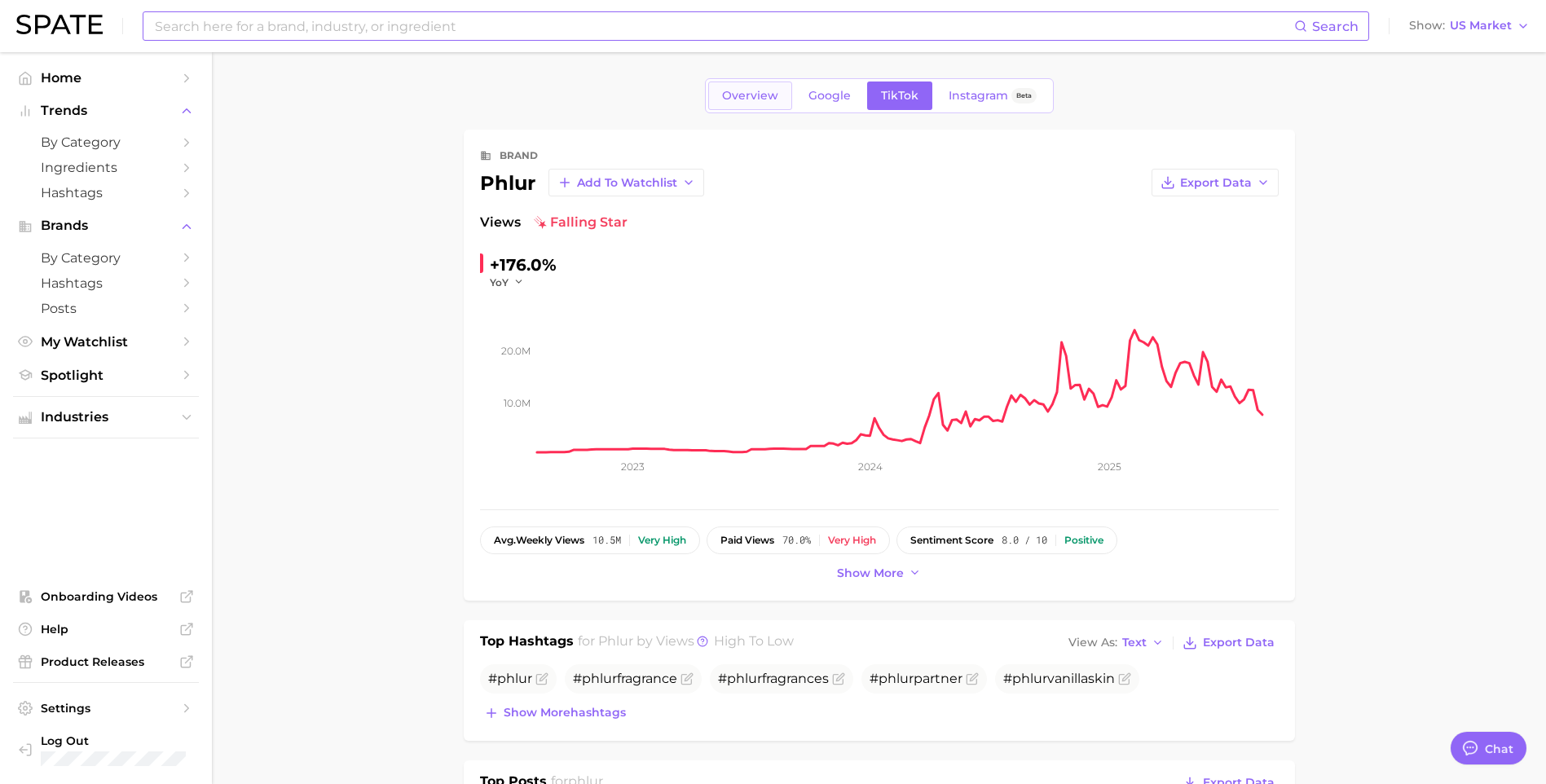
click at [765, 104] on link "Overview" at bounding box center [750, 95] width 84 height 28
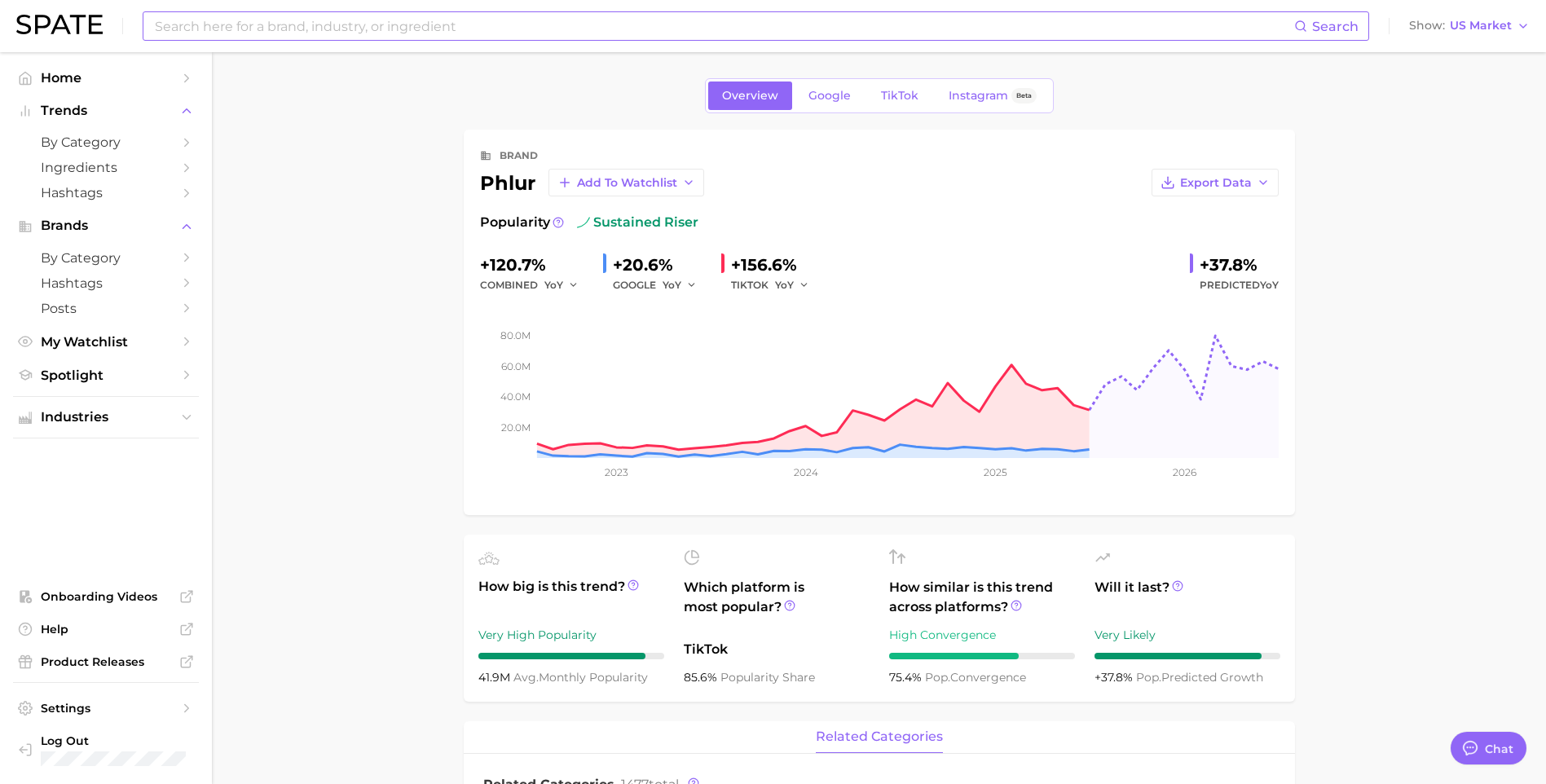
click at [1238, 265] on div "+37.8%" at bounding box center [1239, 265] width 79 height 26
click at [1220, 284] on span "Predicted YoY" at bounding box center [1239, 284] width 79 height 19
click at [1242, 263] on div "+37.8%" at bounding box center [1239, 265] width 79 height 26
click at [1217, 267] on div "+37.8%" at bounding box center [1239, 265] width 79 height 26
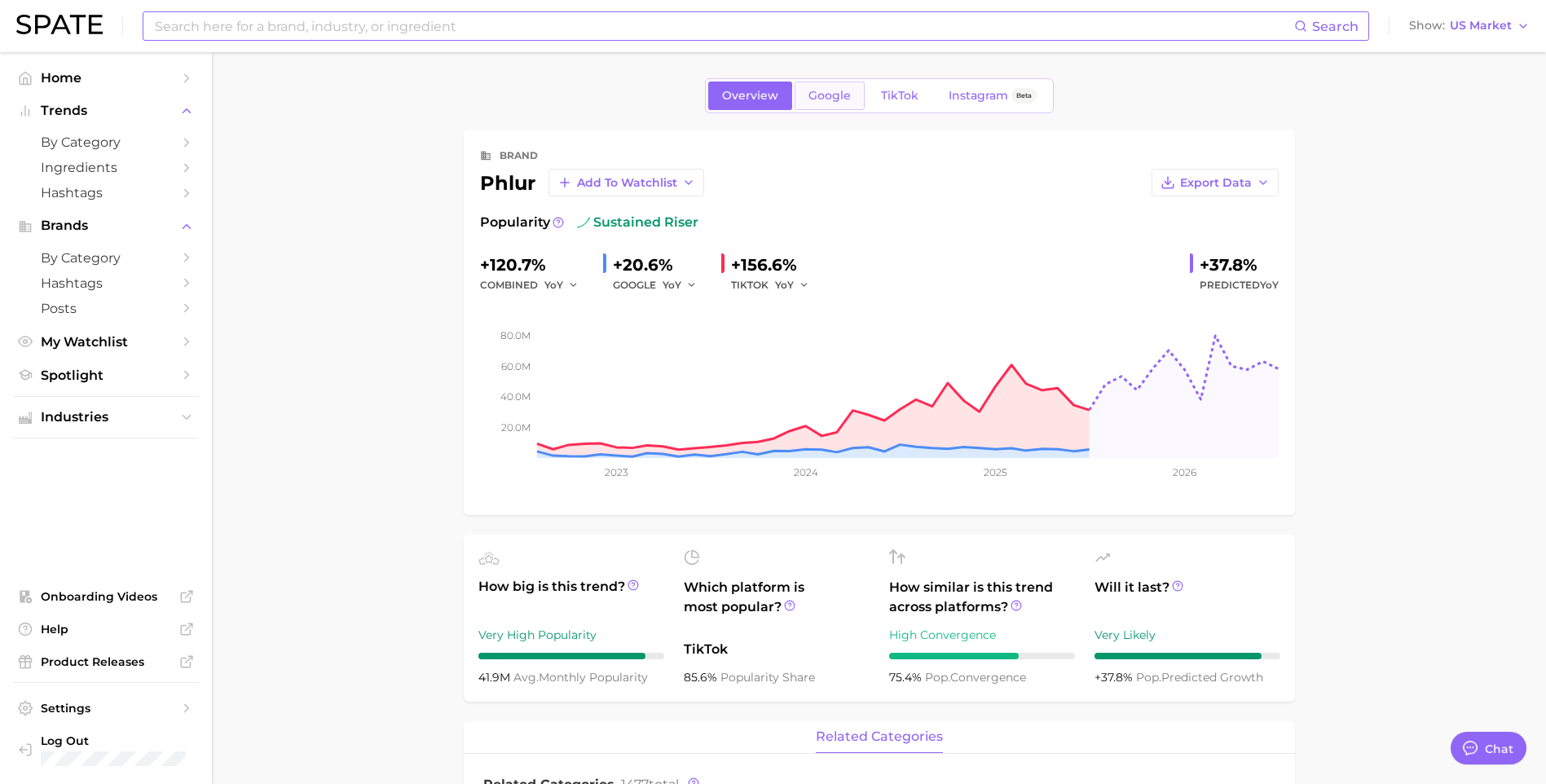
click at [830, 99] on span "Google" at bounding box center [830, 95] width 42 height 14
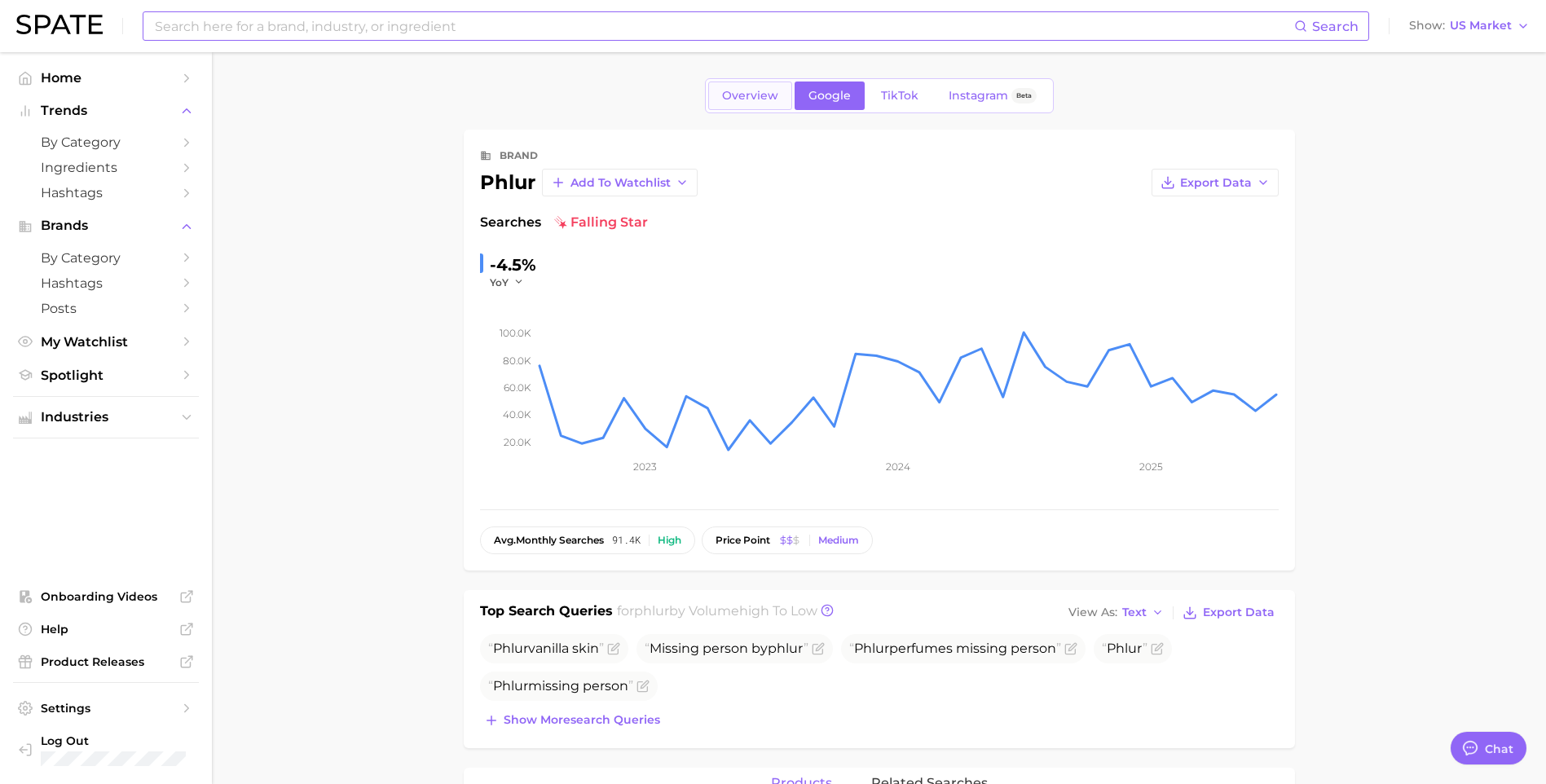
click at [749, 95] on span "Overview" at bounding box center [750, 95] width 56 height 14
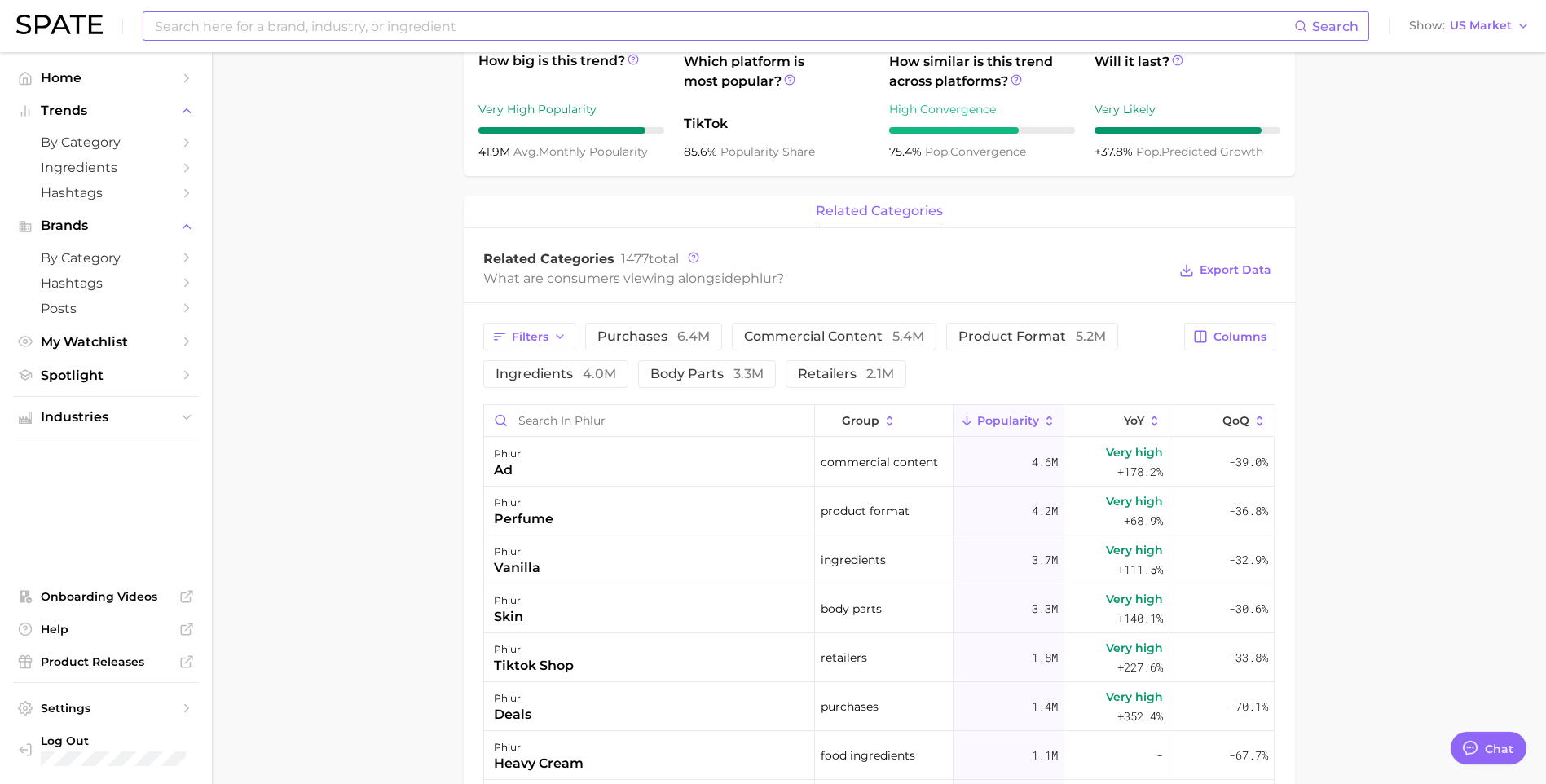
scroll to position [652, 0]
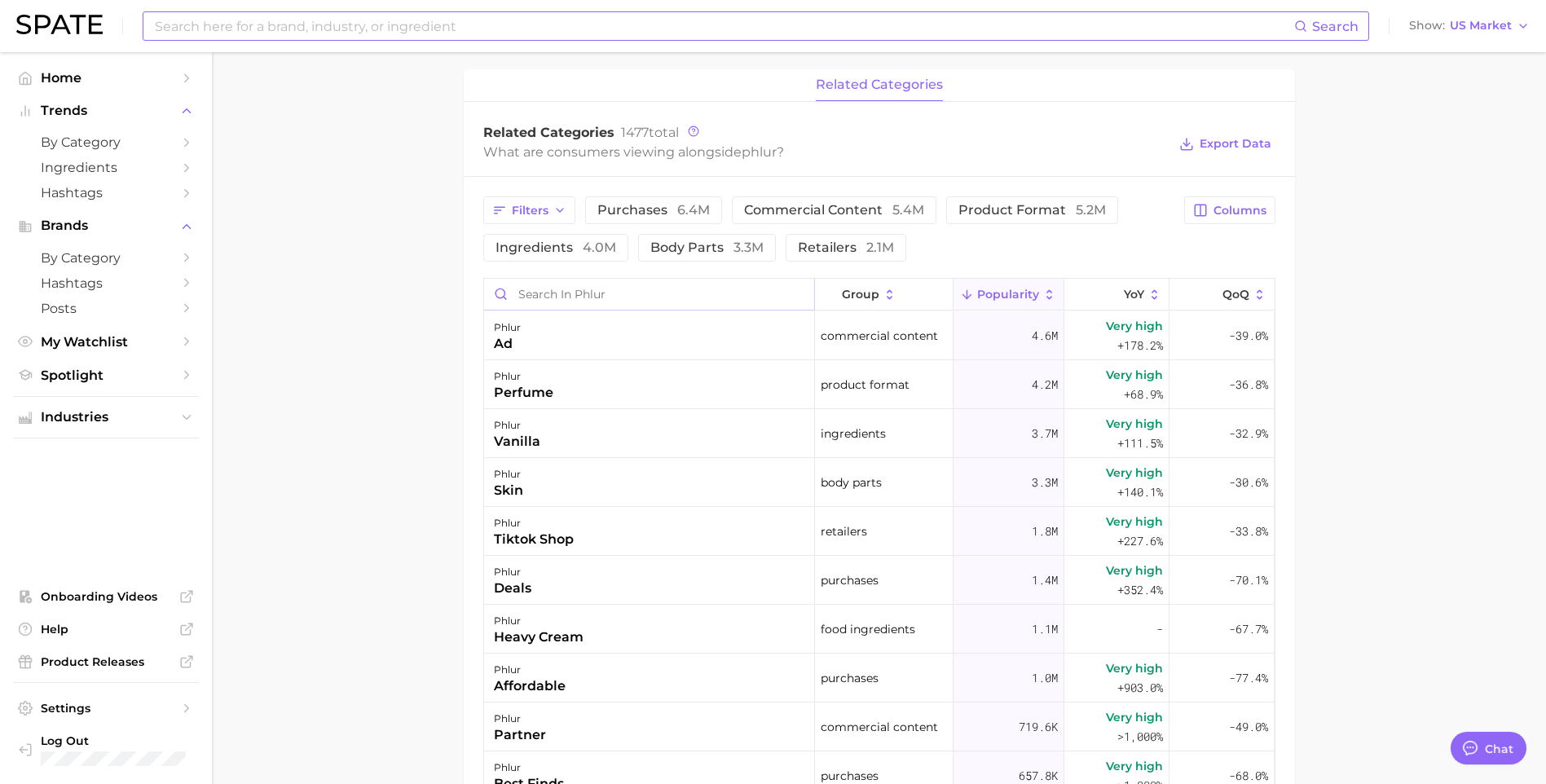
click at [605, 283] on input "Search in phlur" at bounding box center [649, 294] width 330 height 31
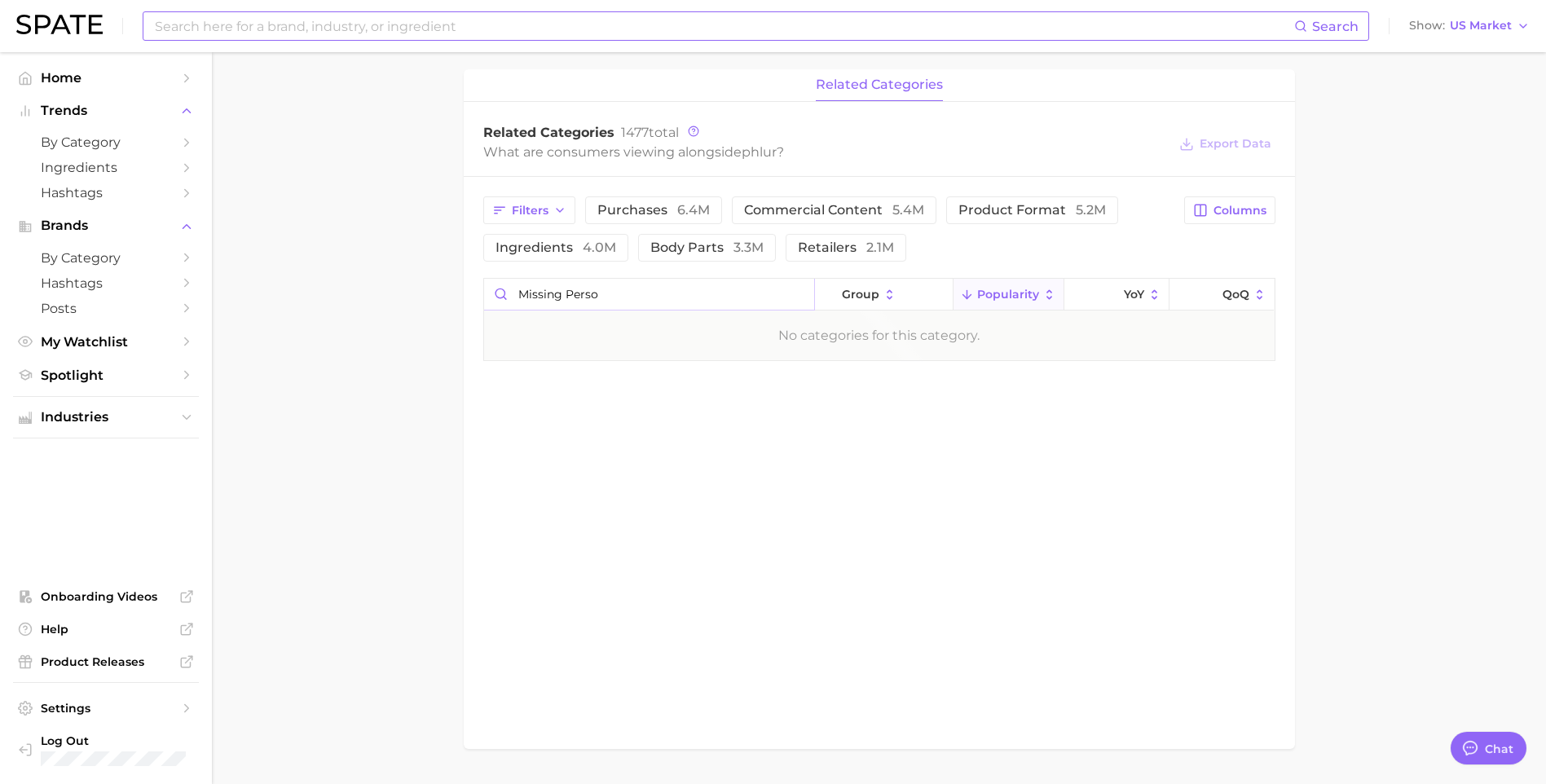
type input "missing person"
click at [797, 295] on input "missing person" at bounding box center [649, 294] width 330 height 31
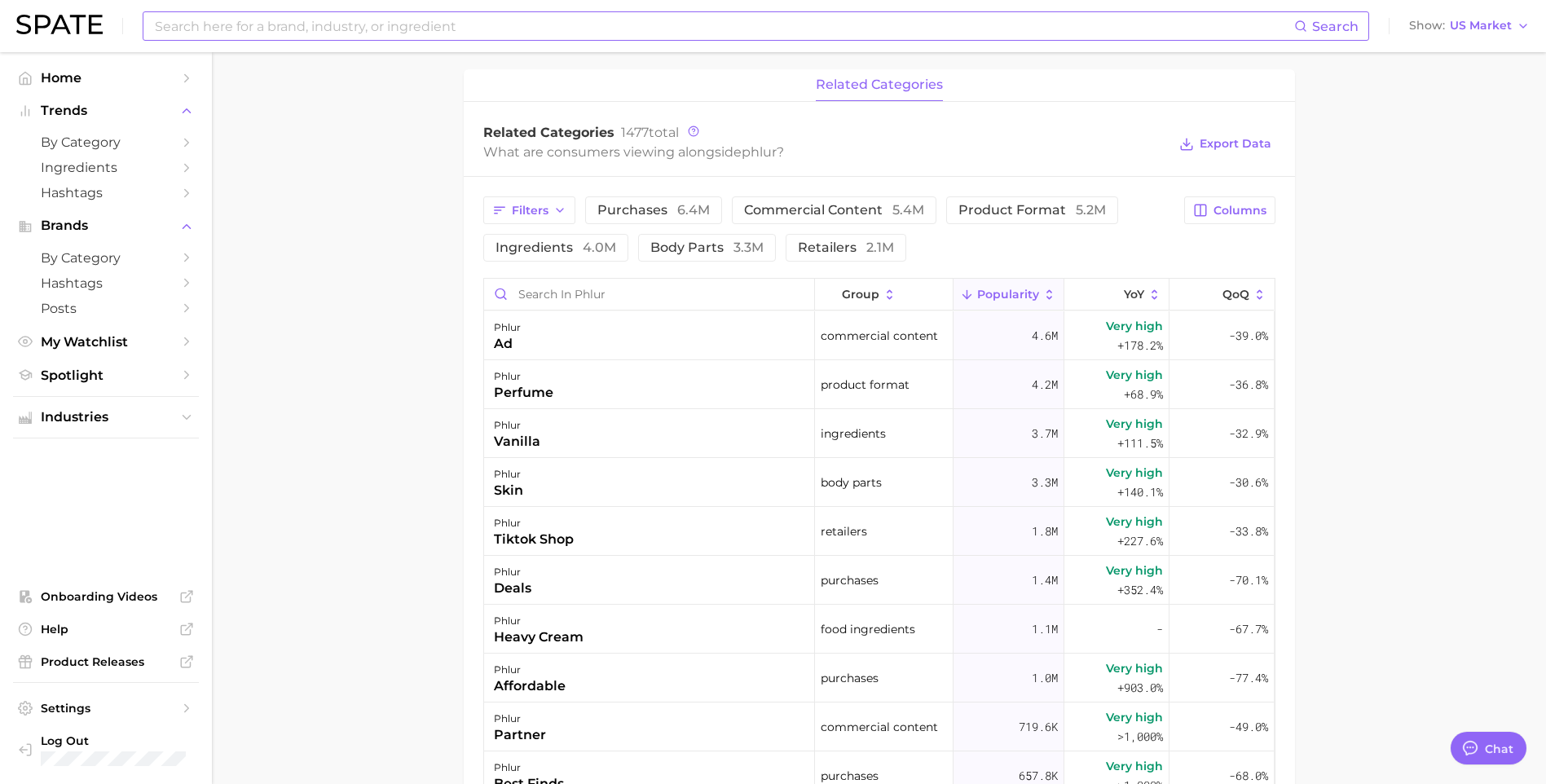
click at [356, 436] on main "Overview Google TikTok Instagram Beta brand phlur Add to Watchlist Export Data …" at bounding box center [878, 282] width 1334 height 1763
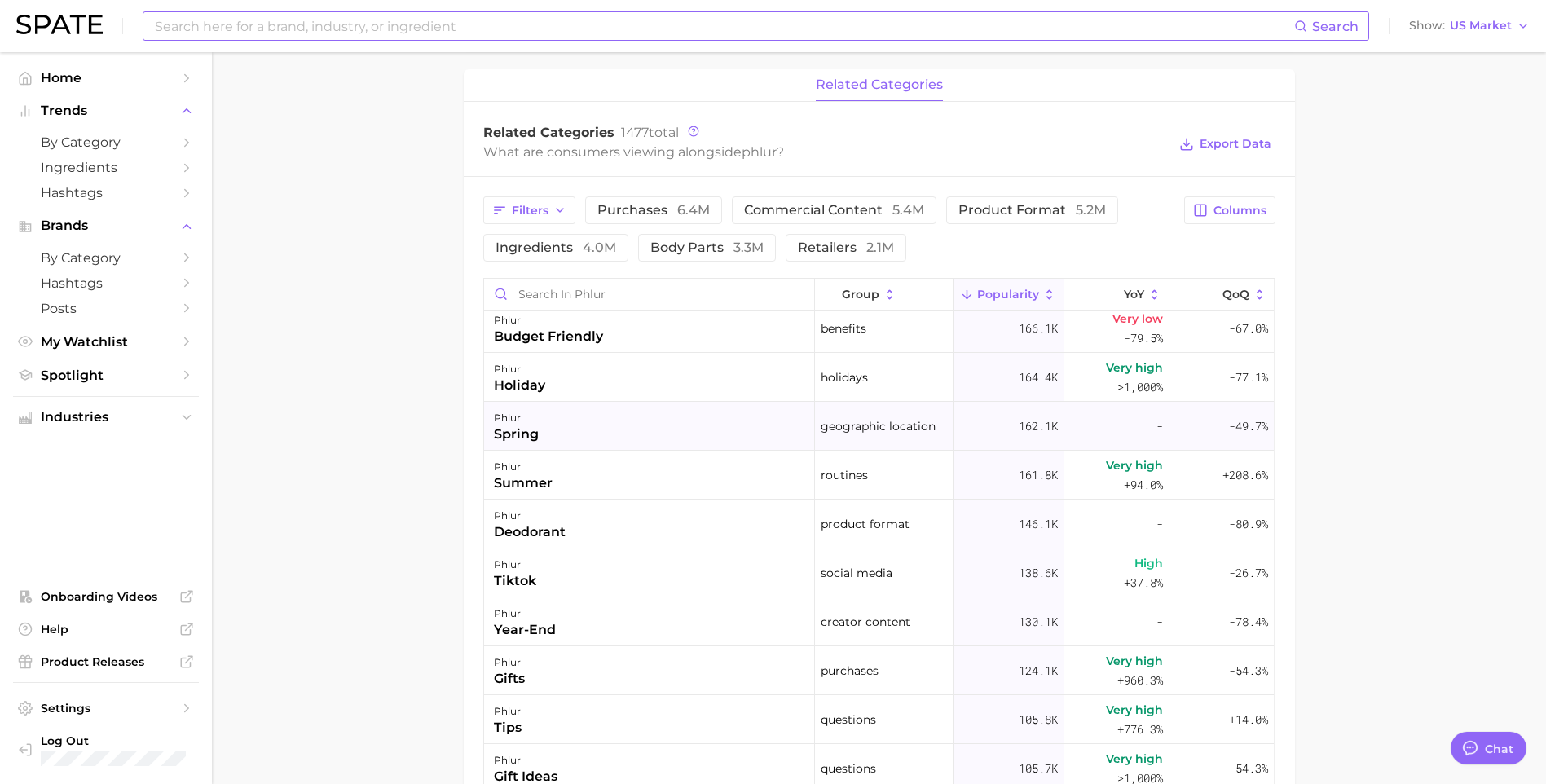
scroll to position [1875, 0]
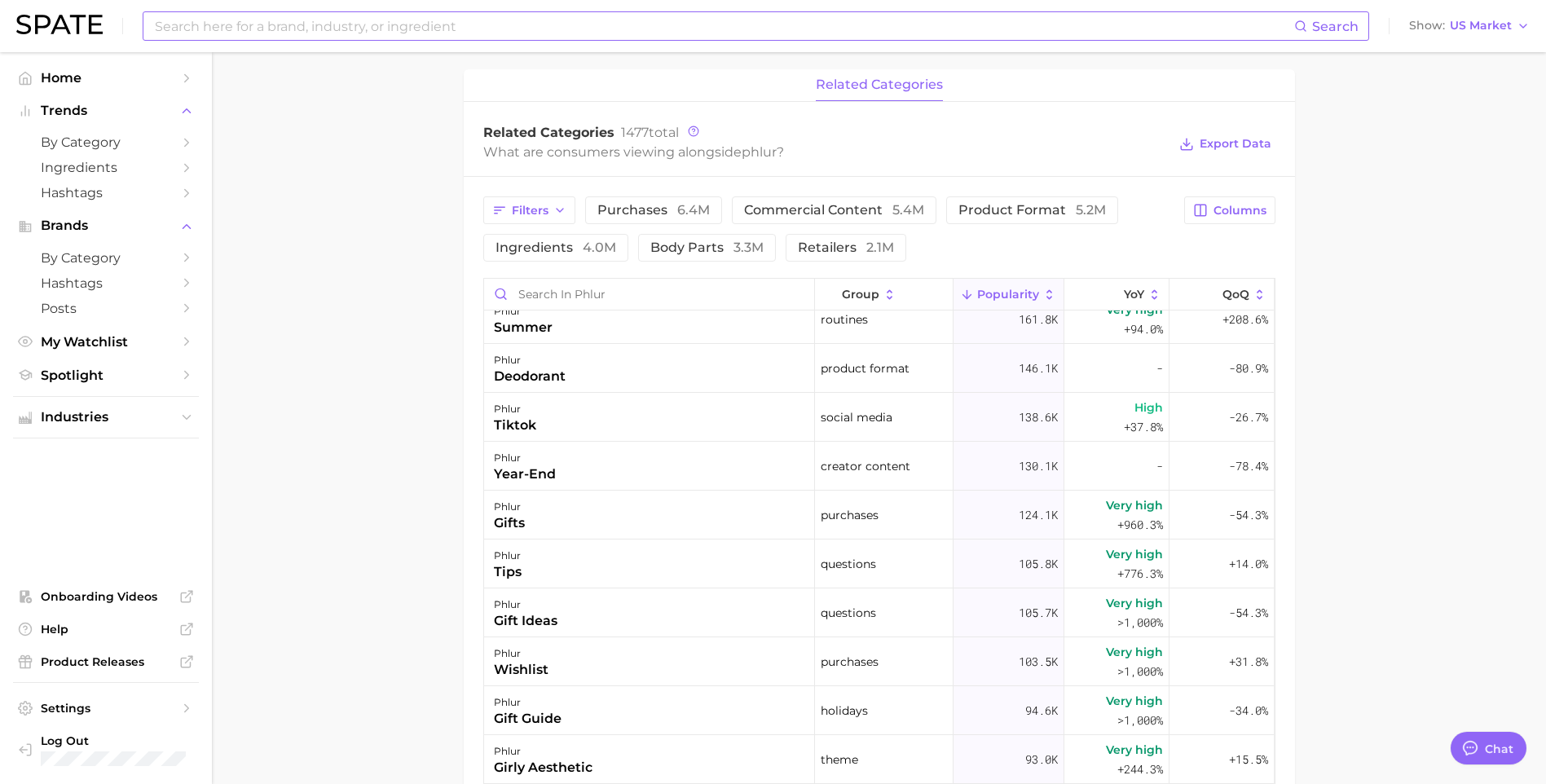
click at [432, 30] on input at bounding box center [723, 26] width 1141 height 28
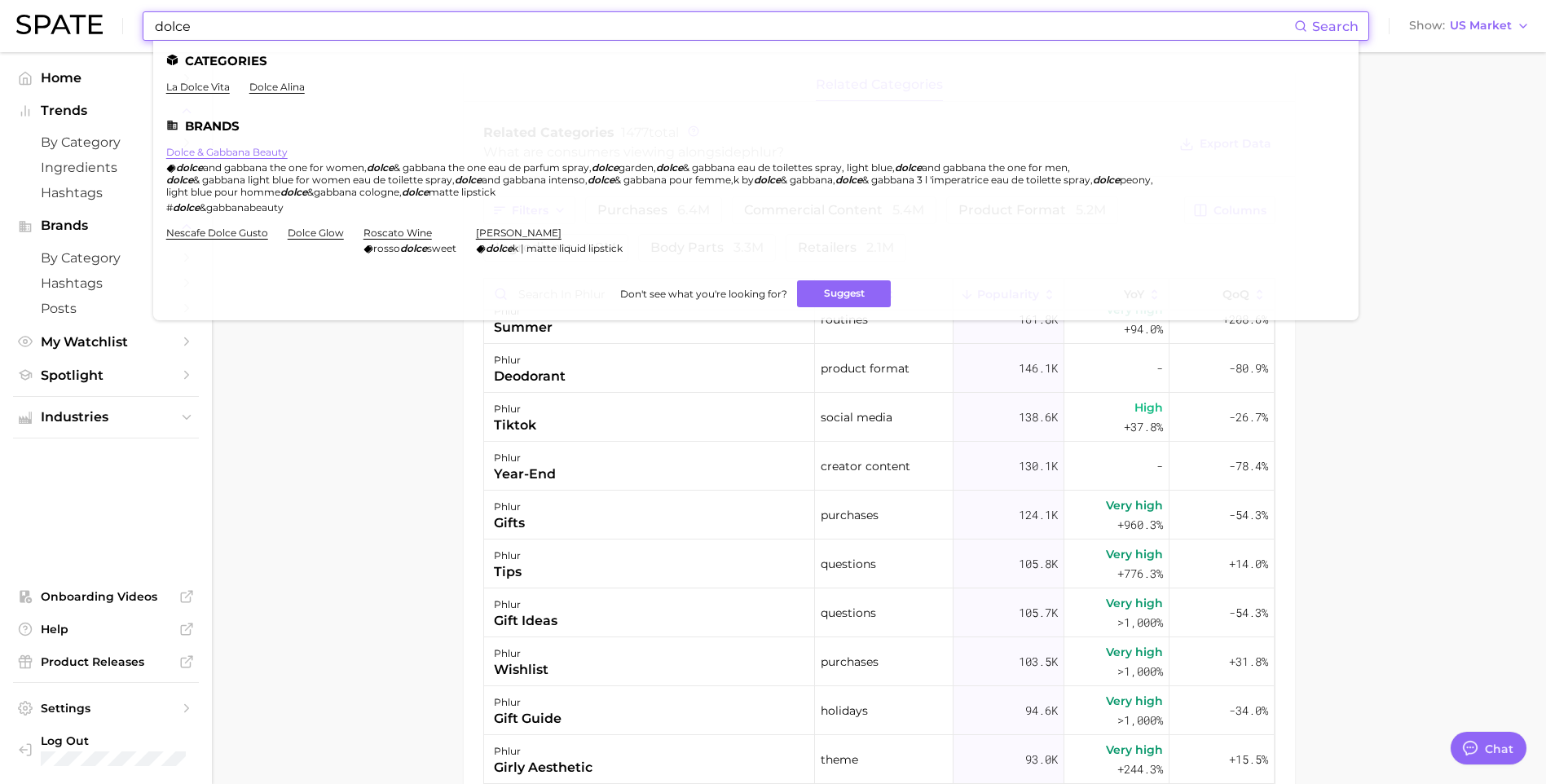
type input "dolce"
click at [275, 149] on link "dolce & gabbana beauty" at bounding box center [226, 151] width 121 height 12
